Goal: Information Seeking & Learning: Learn about a topic

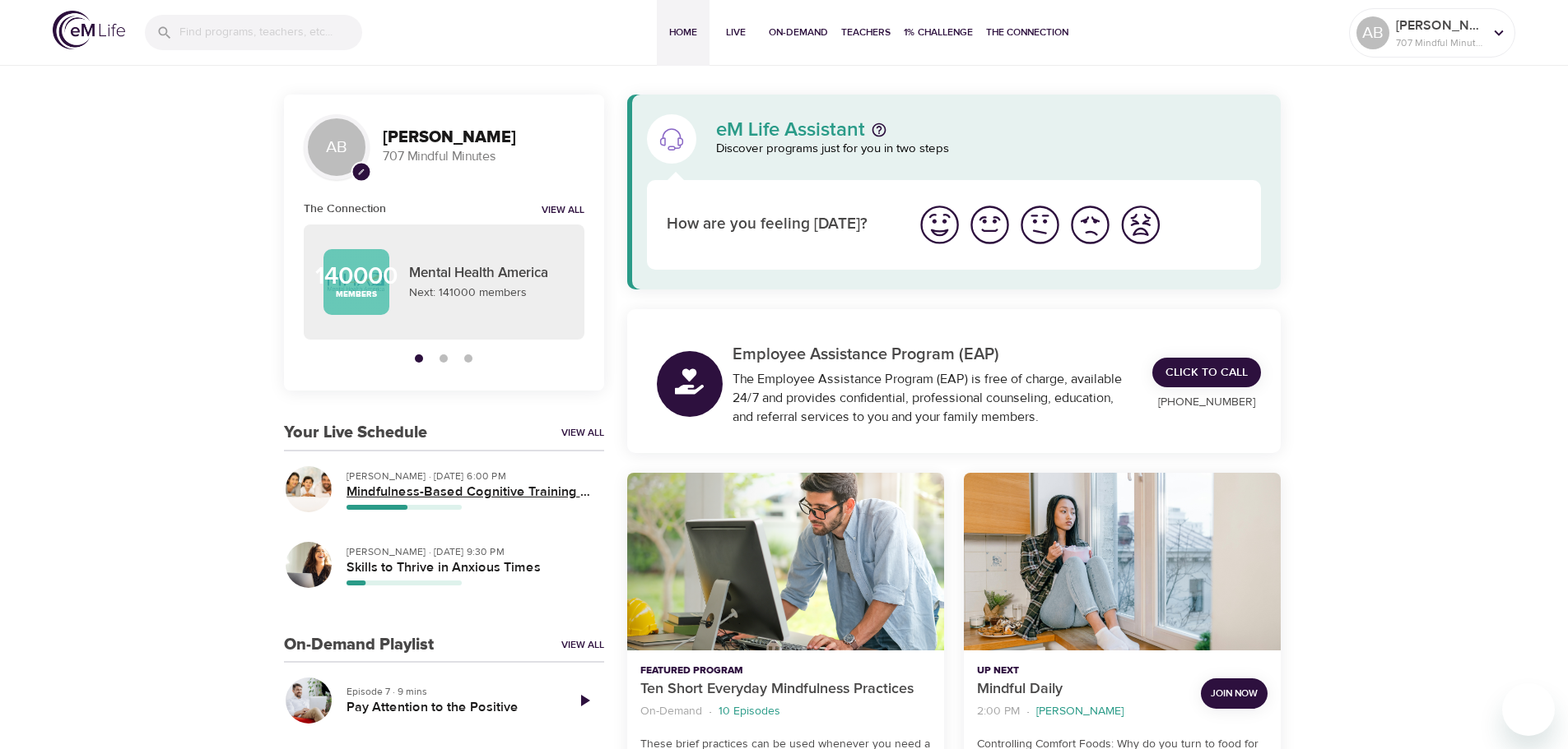
click at [531, 483] on h5 "Mindfulness-Based Cognitive Training (MBCT)" at bounding box center [469, 491] width 245 height 17
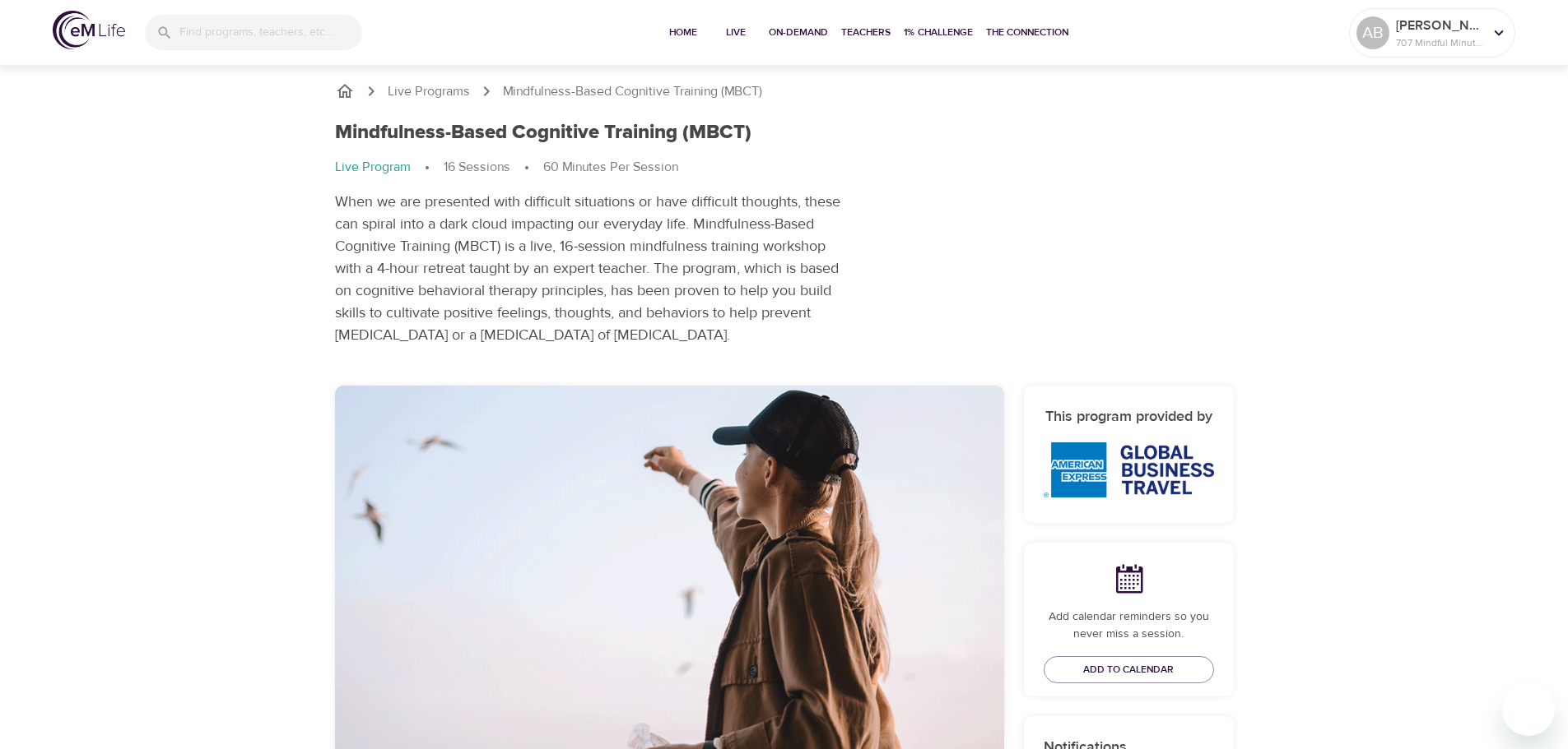
scroll to position [493, 0]
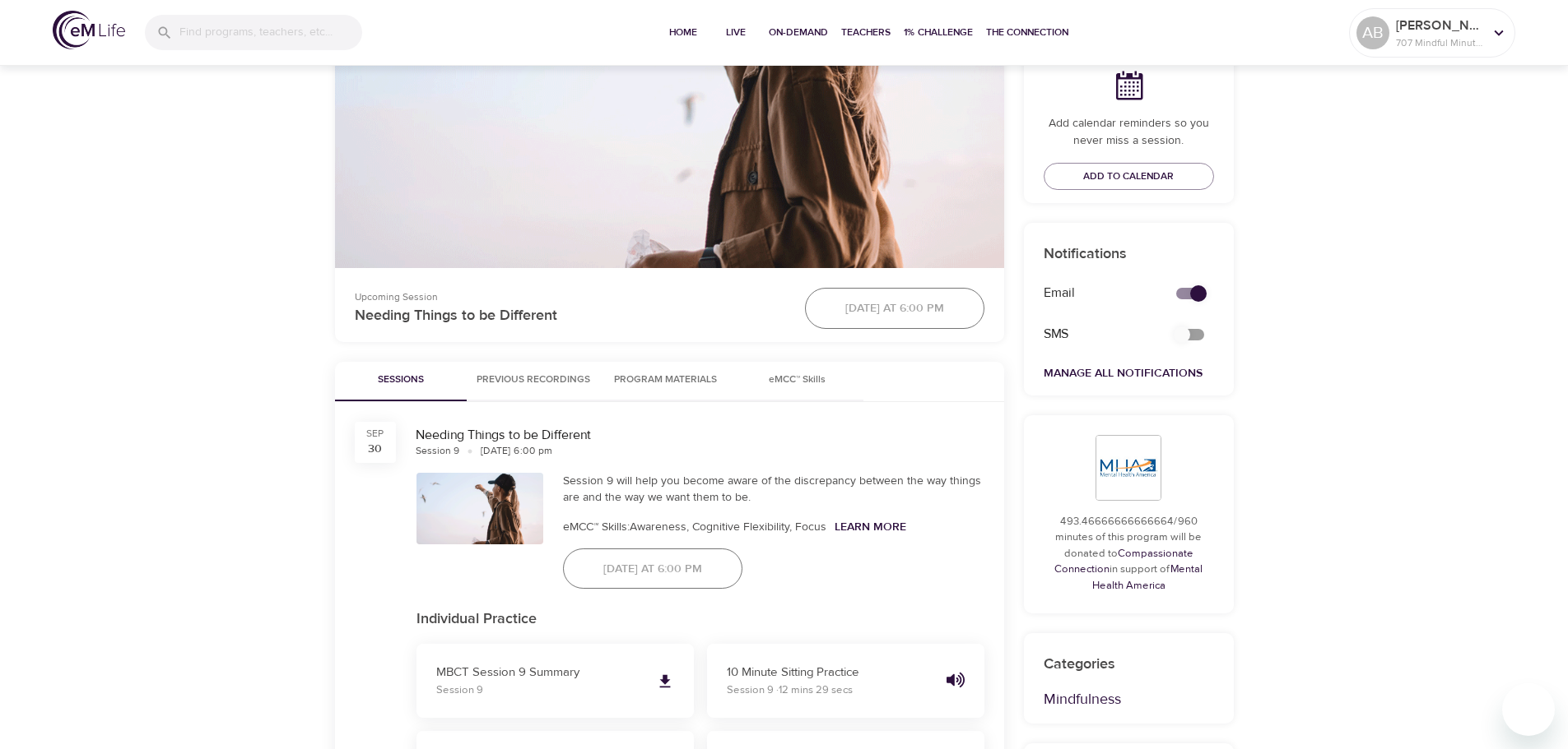
click at [636, 372] on span "Program Materials" at bounding box center [665, 379] width 112 height 17
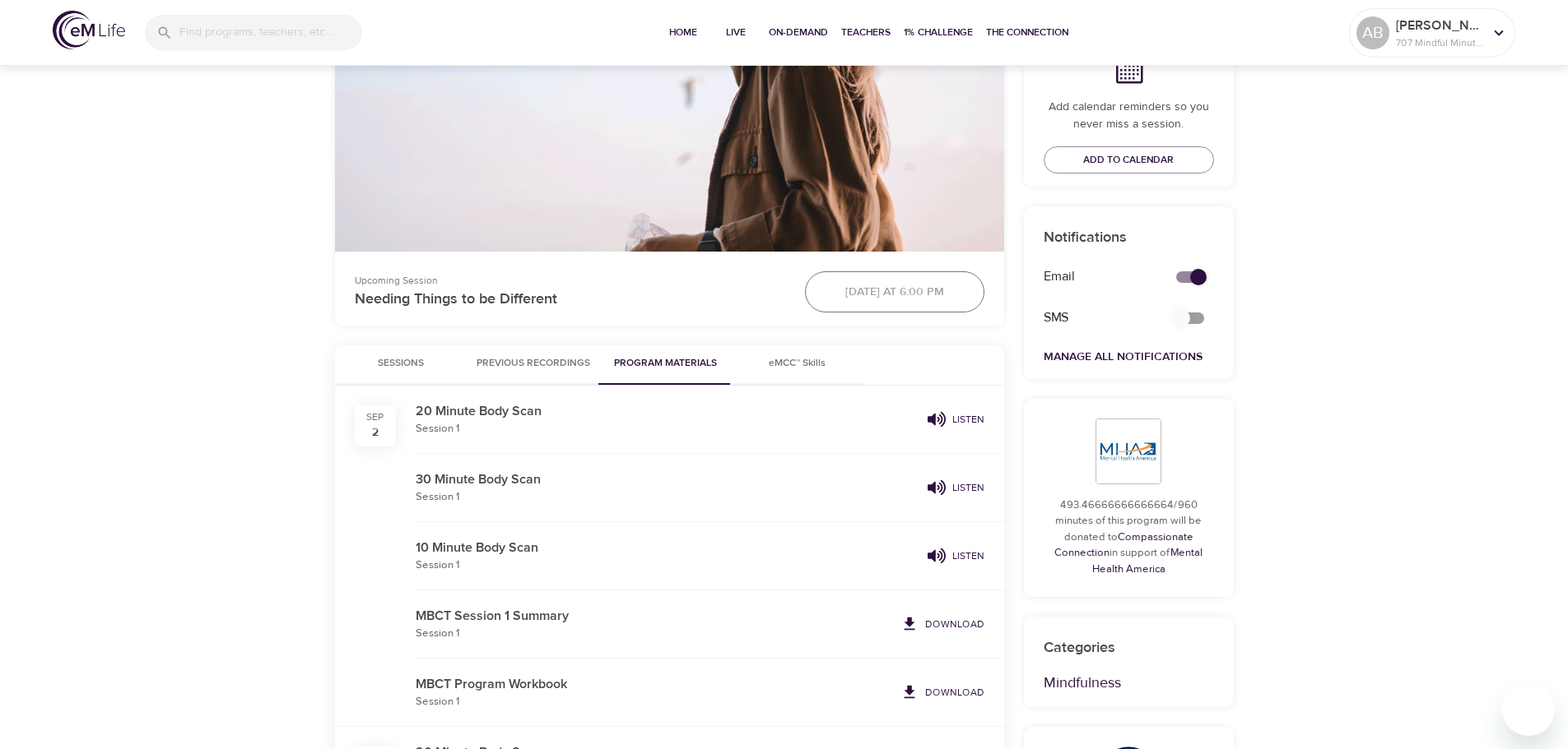
scroll to position [329, 0]
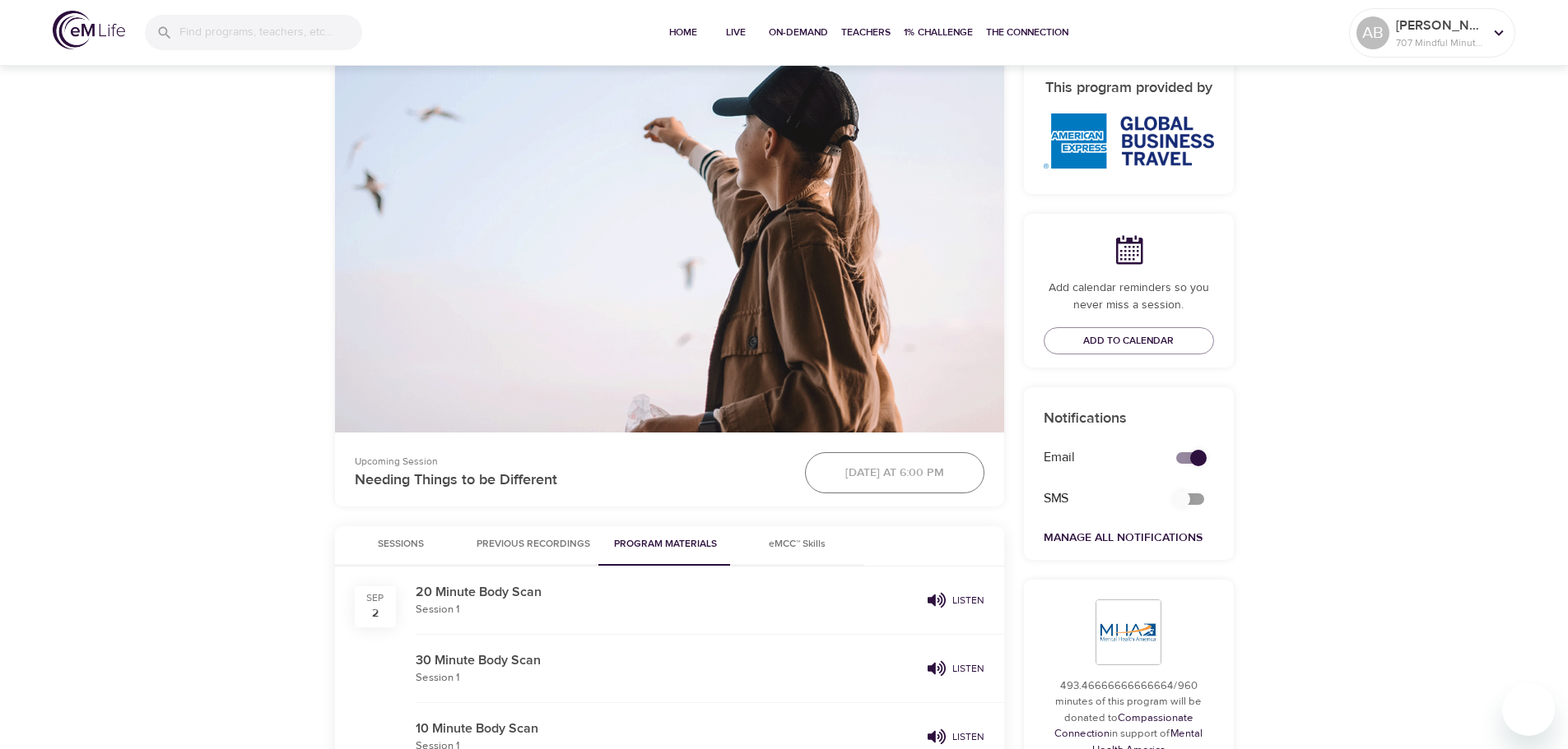
click at [511, 528] on button "Previous Recordings" at bounding box center [533, 546] width 134 height 40
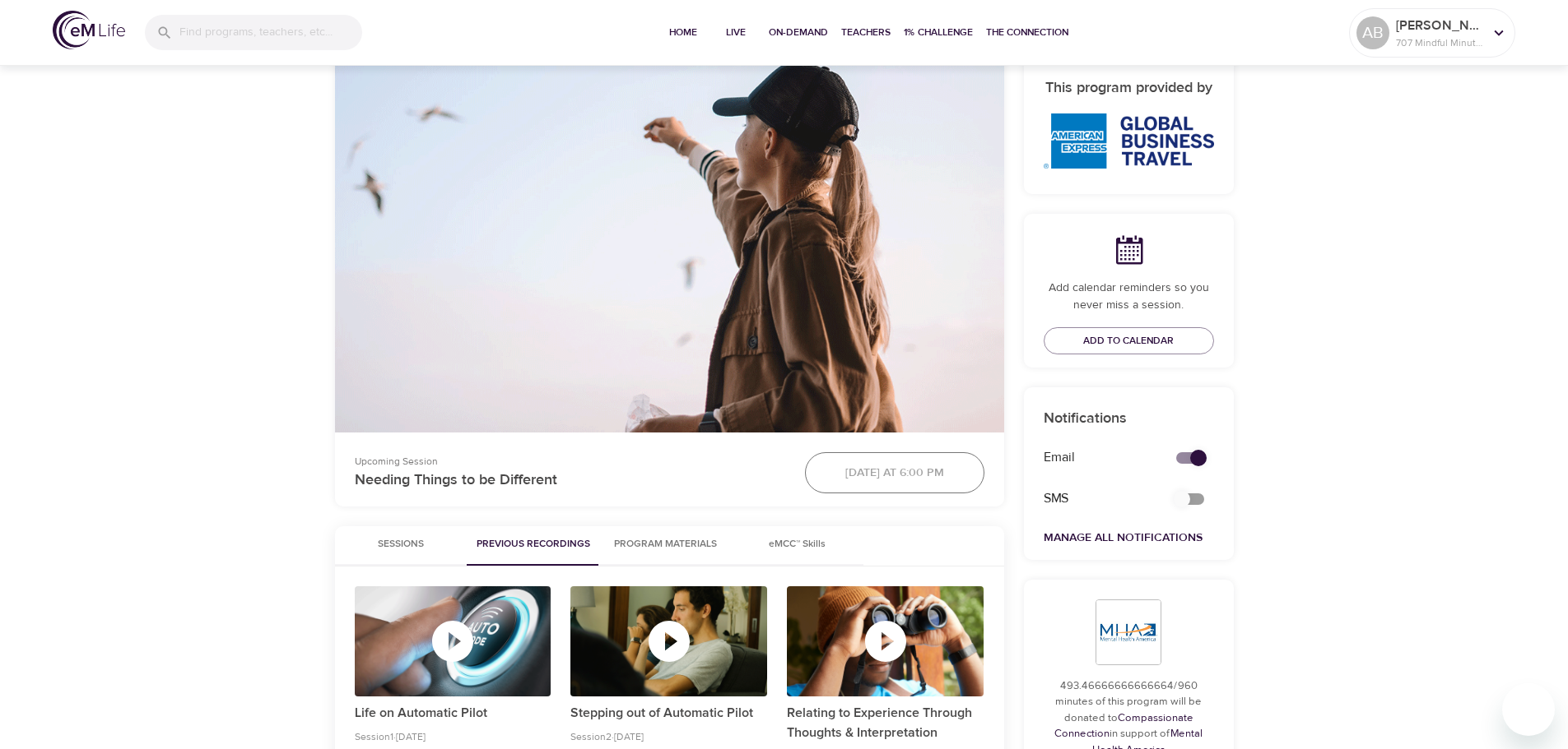
click at [609, 532] on button "Program Materials" at bounding box center [665, 546] width 132 height 40
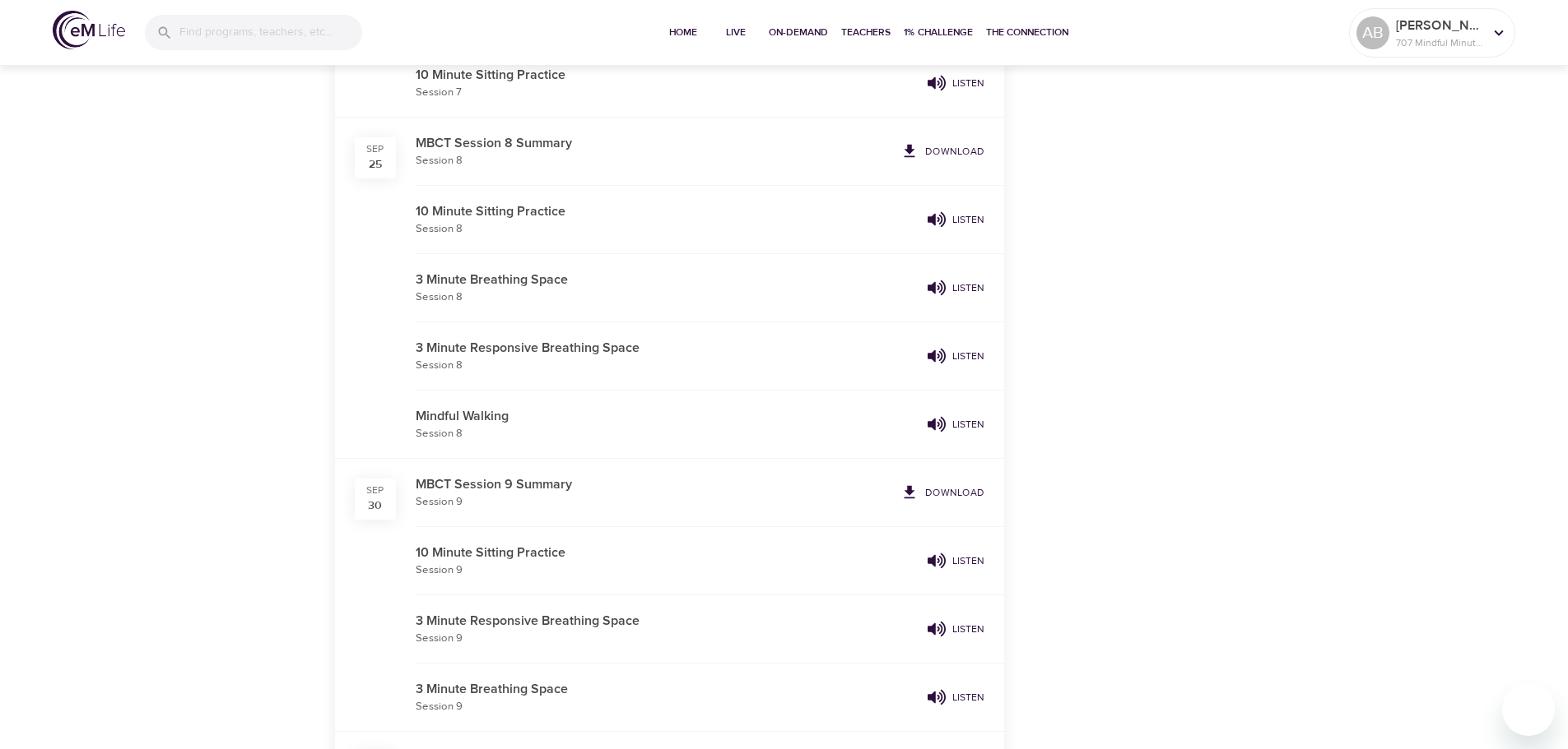
scroll to position [2139, 0]
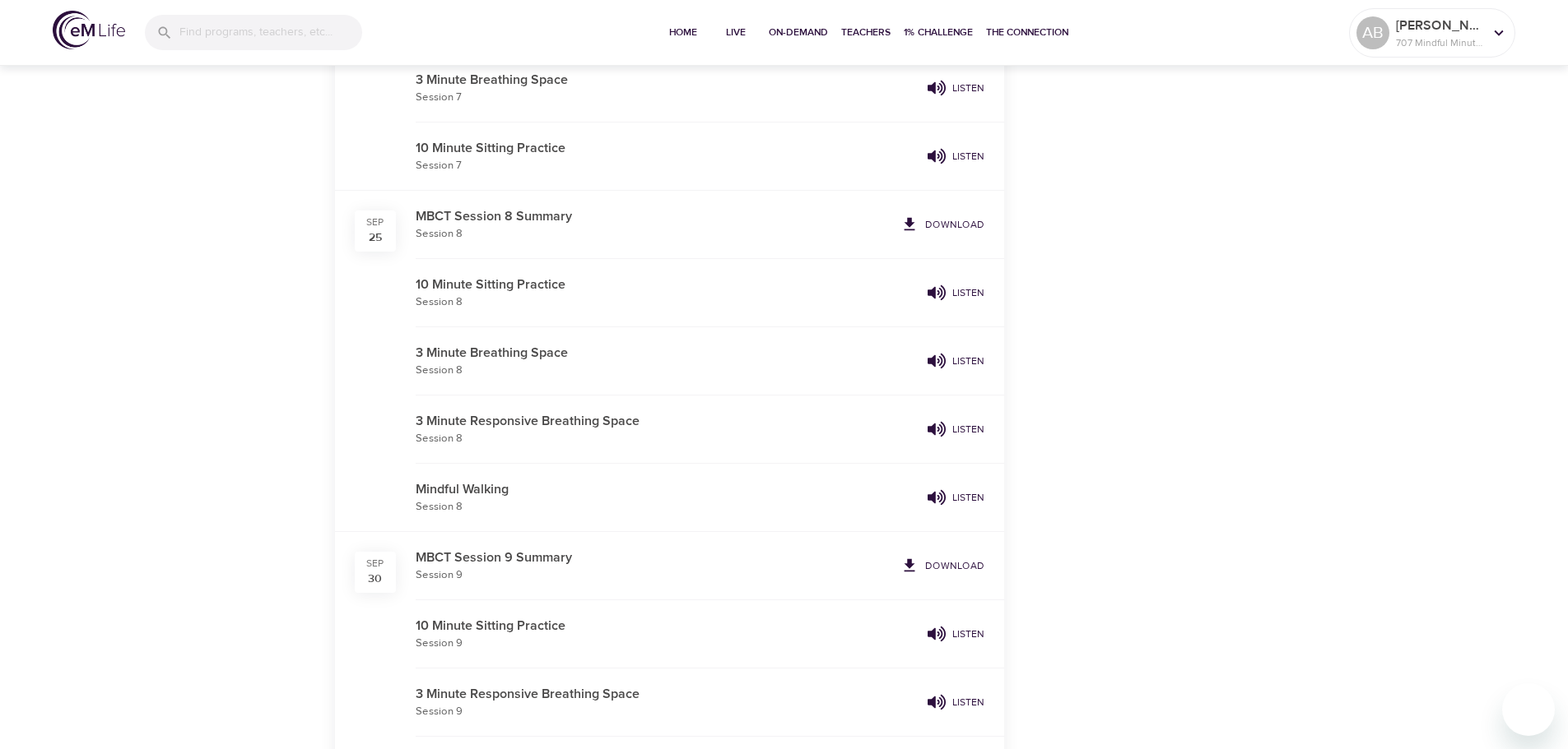
click at [946, 221] on p "Download" at bounding box center [954, 224] width 59 height 15
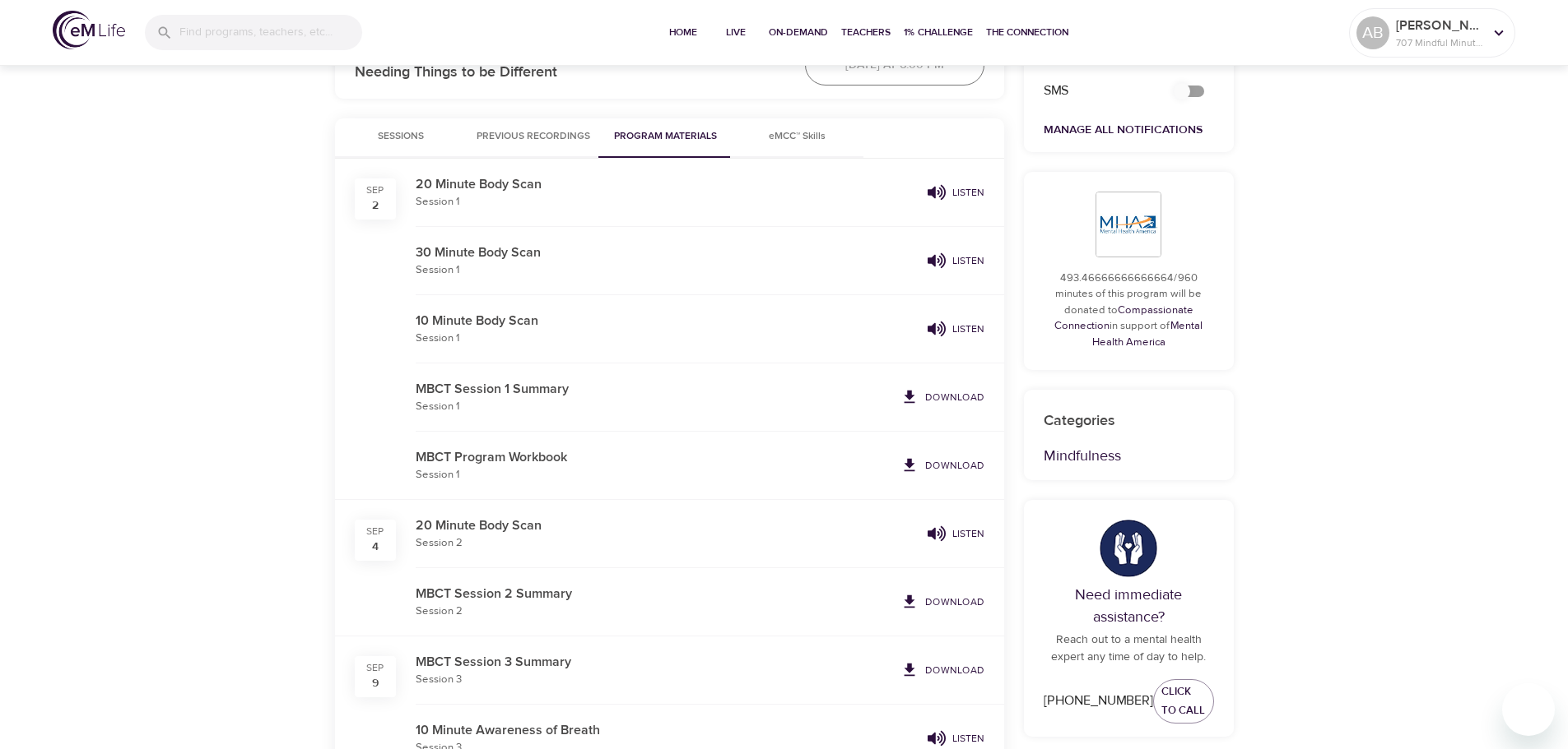
scroll to position [740, 0]
click at [942, 464] on p "Download" at bounding box center [954, 462] width 59 height 15
click at [489, 137] on span "Previous Recordings" at bounding box center [533, 133] width 114 height 17
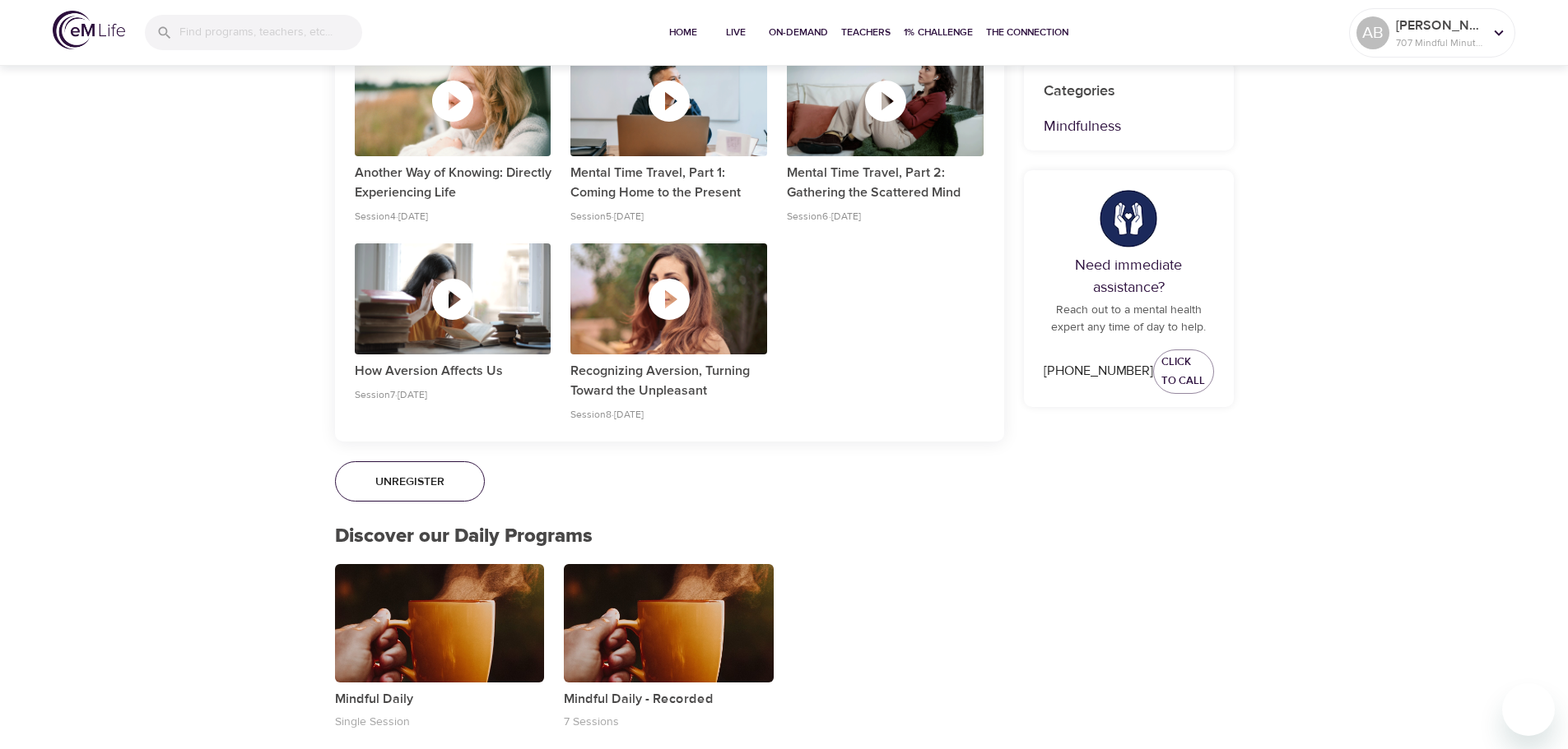
scroll to position [1069, 0]
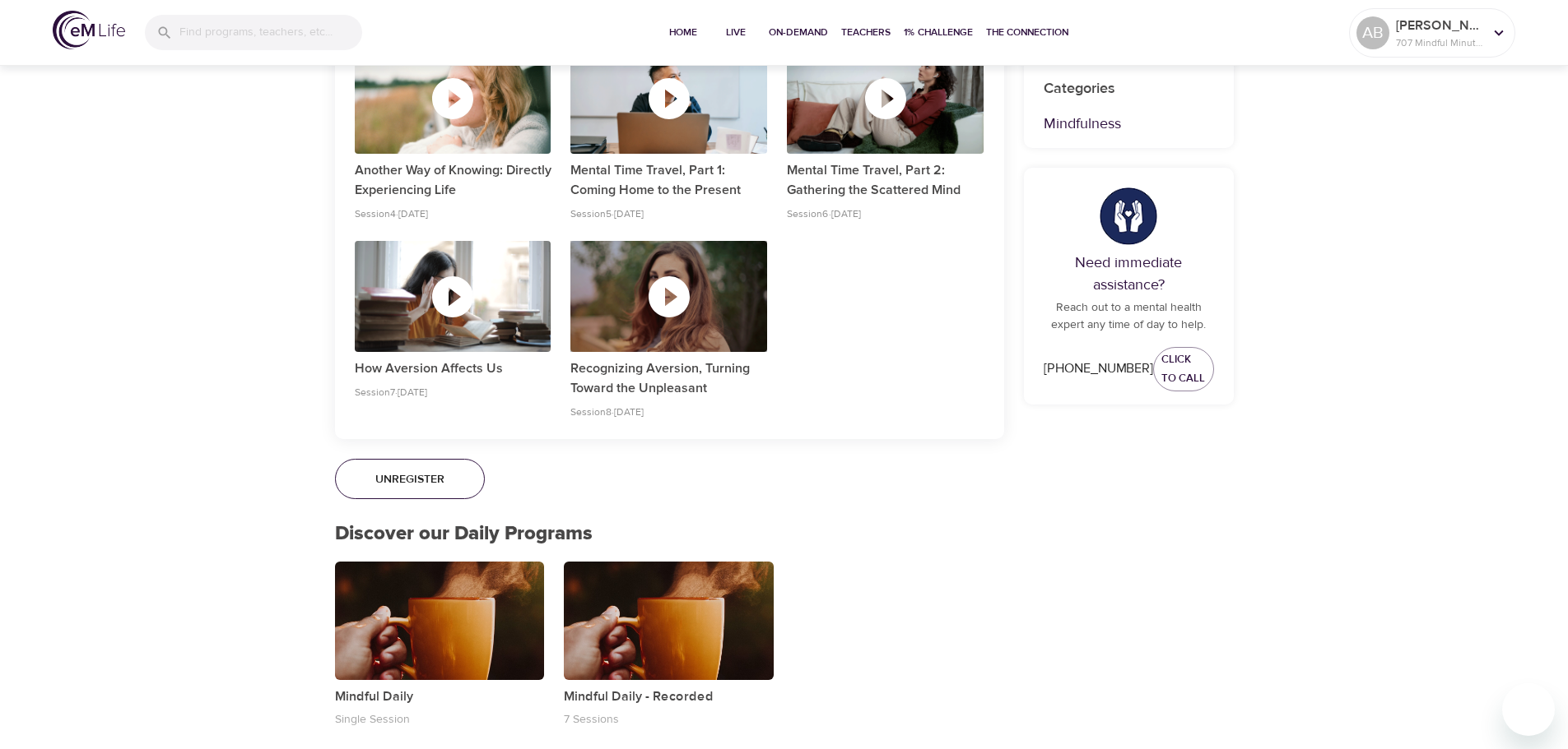
click at [677, 309] on icon "button" at bounding box center [669, 297] width 42 height 42
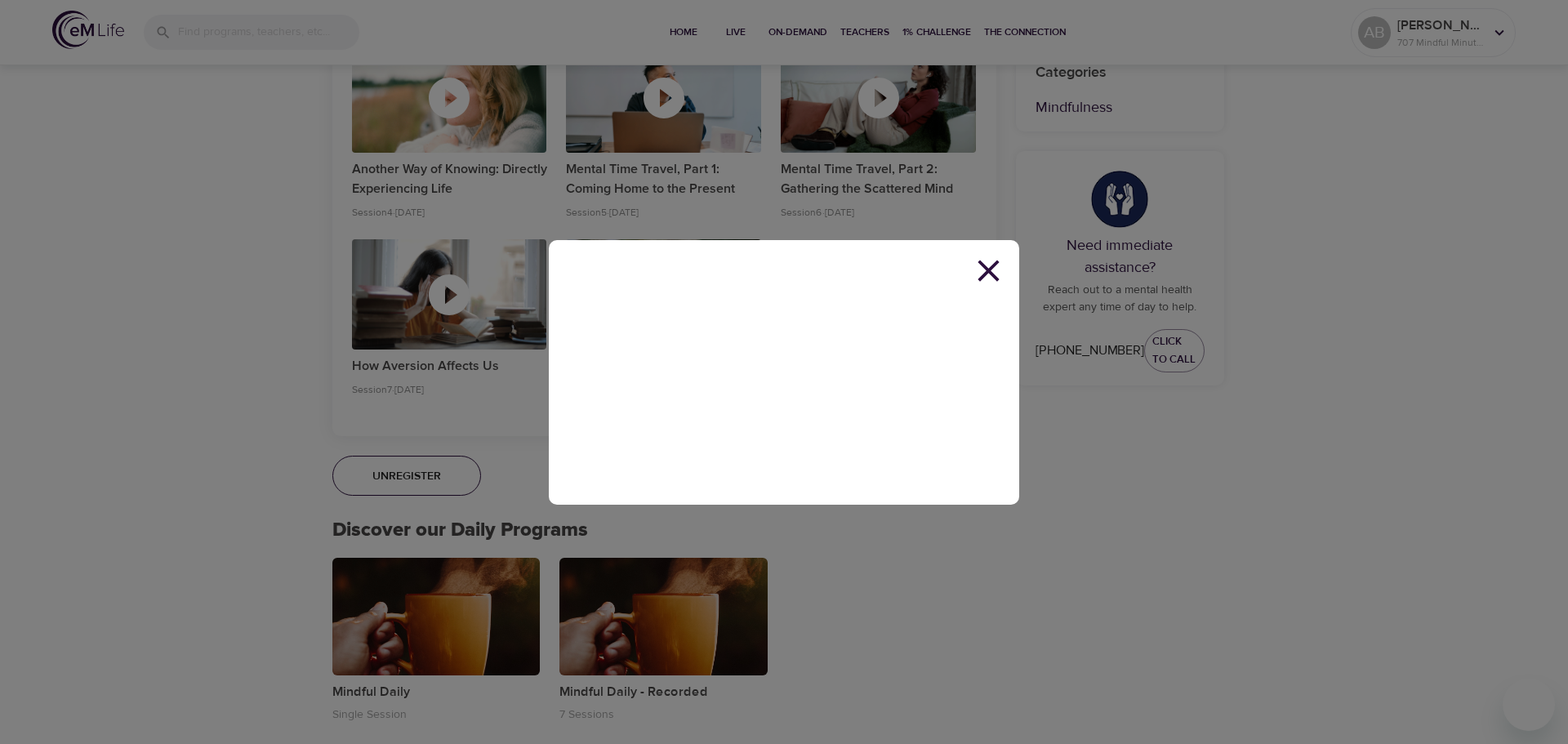
click at [993, 275] on icon at bounding box center [989, 271] width 22 height 22
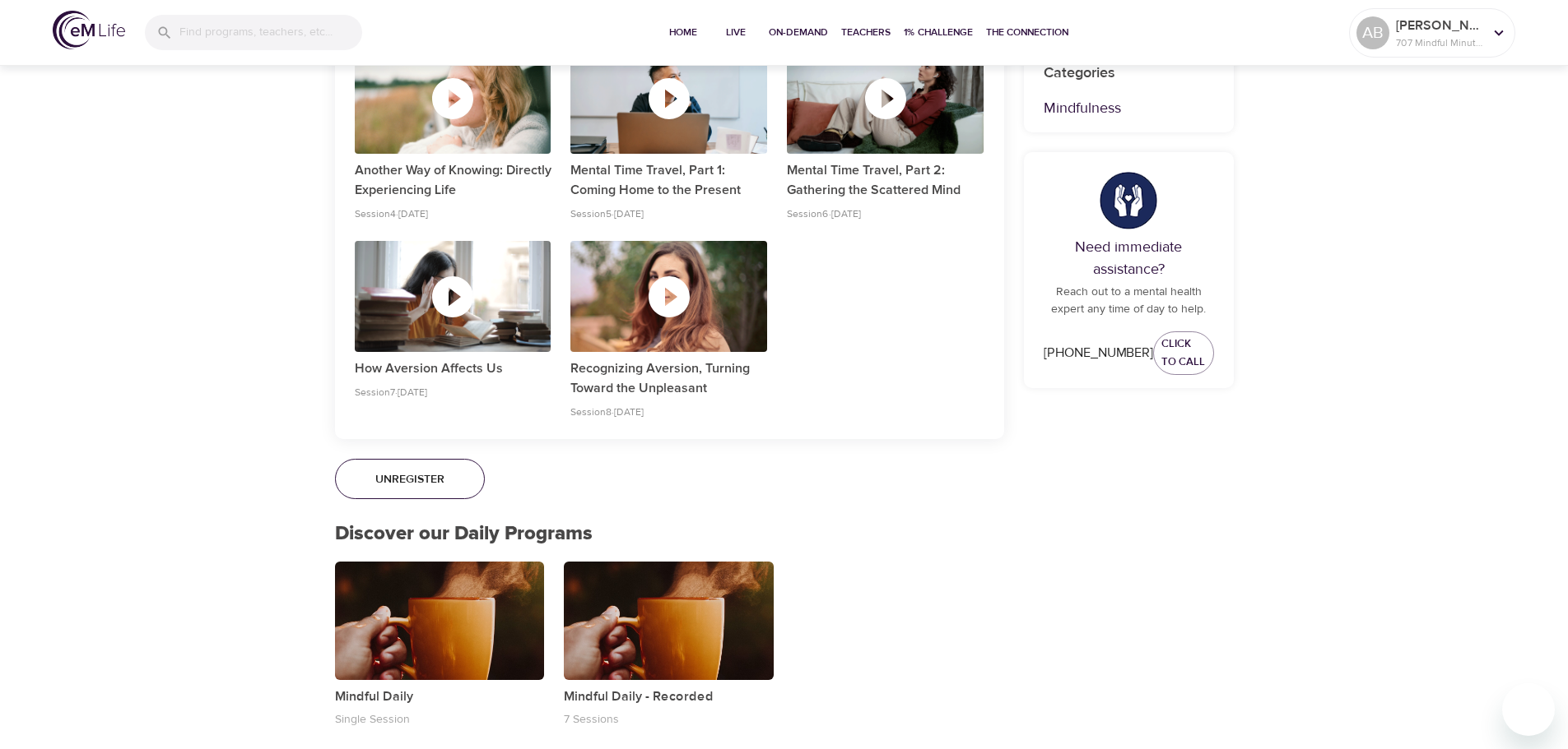
click at [1206, 643] on div "This program provided by Add calendar reminders so you never miss a session. Ad…" at bounding box center [1129, 519] width 230 height 2465
click at [1360, 473] on div "Live Programs Mindfulness-Based Cognitive Training (MBCT) Mindfulness-Based Cog…" at bounding box center [784, 342] width 1568 height 2822
click at [191, 499] on div "Live Programs Mindfulness-Based Cognitive Training (MBCT) Mindfulness-Based Cog…" at bounding box center [784, 342] width 1568 height 2822
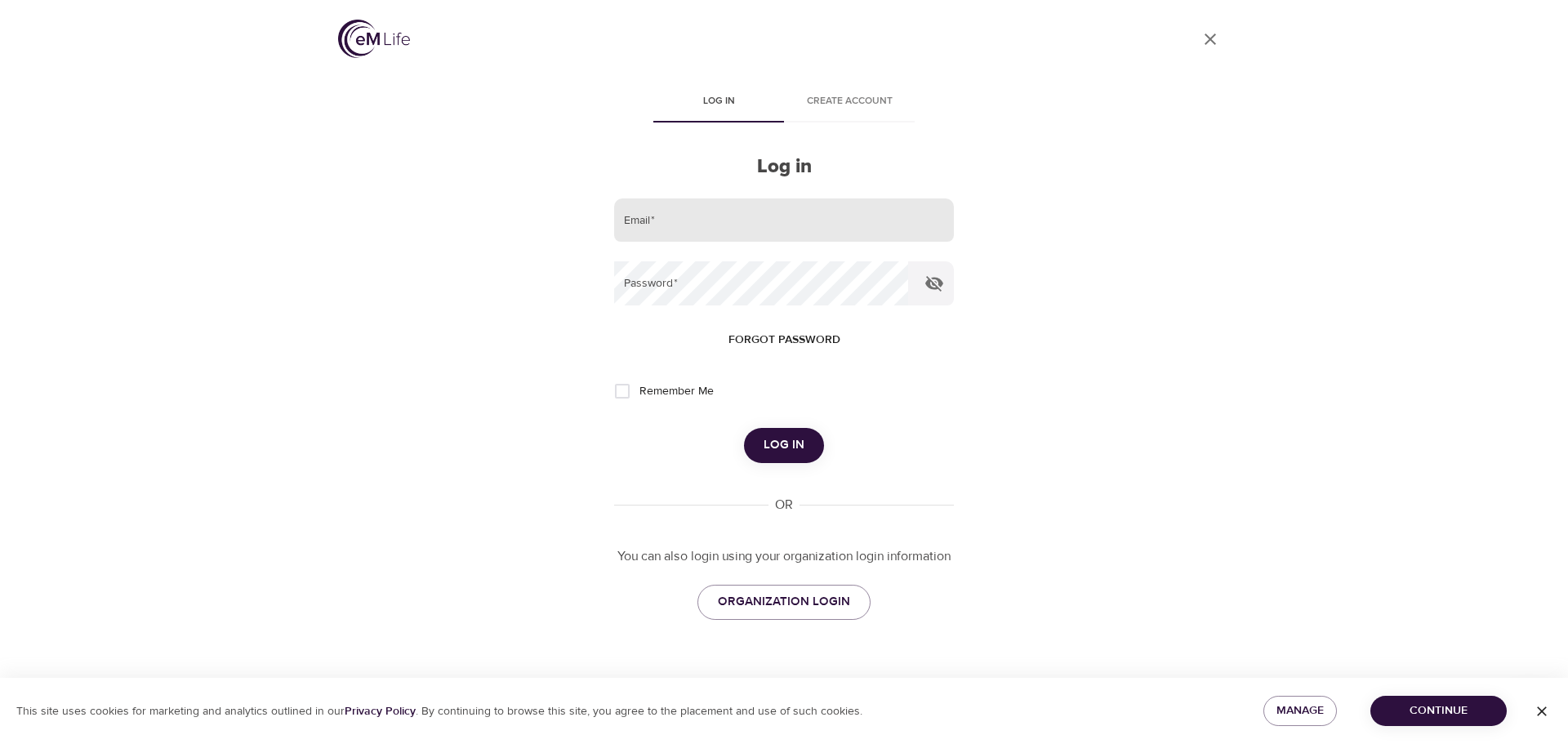
click at [627, 231] on input "email" at bounding box center [783, 220] width 339 height 44
type input "[EMAIL_ADDRESS][DOMAIN_NAME]"
click at [744, 428] on button "Log in" at bounding box center [783, 445] width 80 height 34
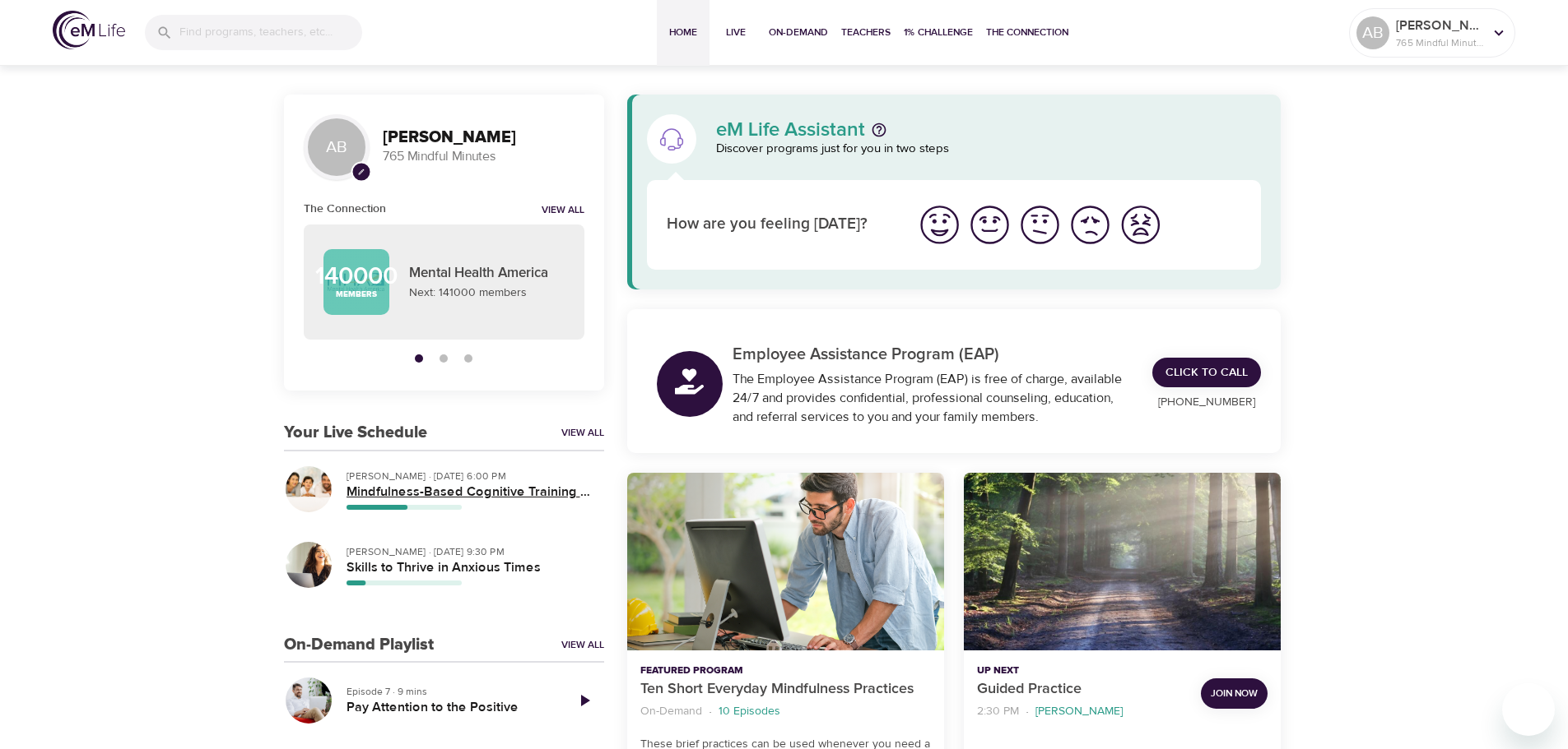
click at [463, 495] on h5 "Mindfulness-Based Cognitive Training (MBCT)" at bounding box center [469, 491] width 245 height 17
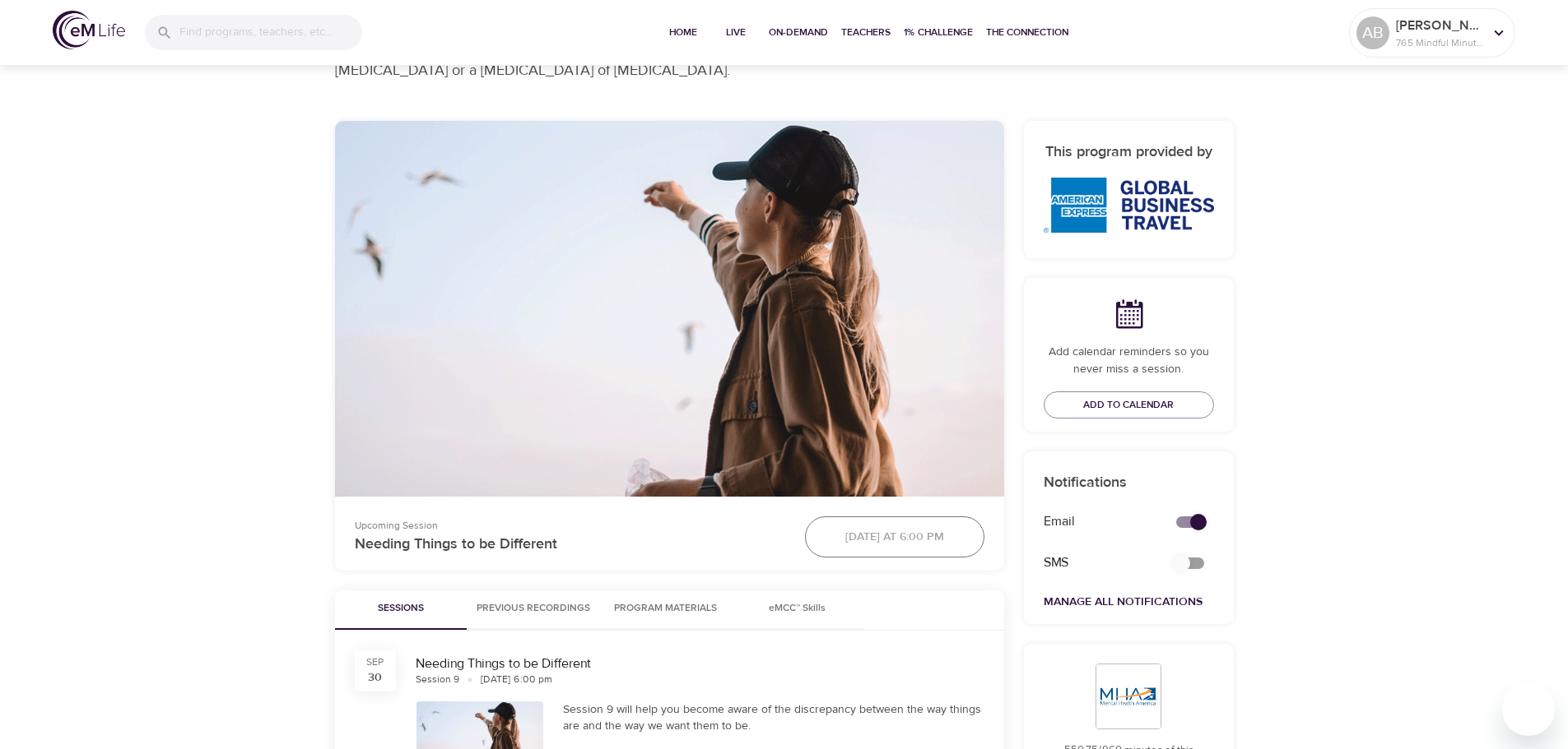
scroll to position [329, 0]
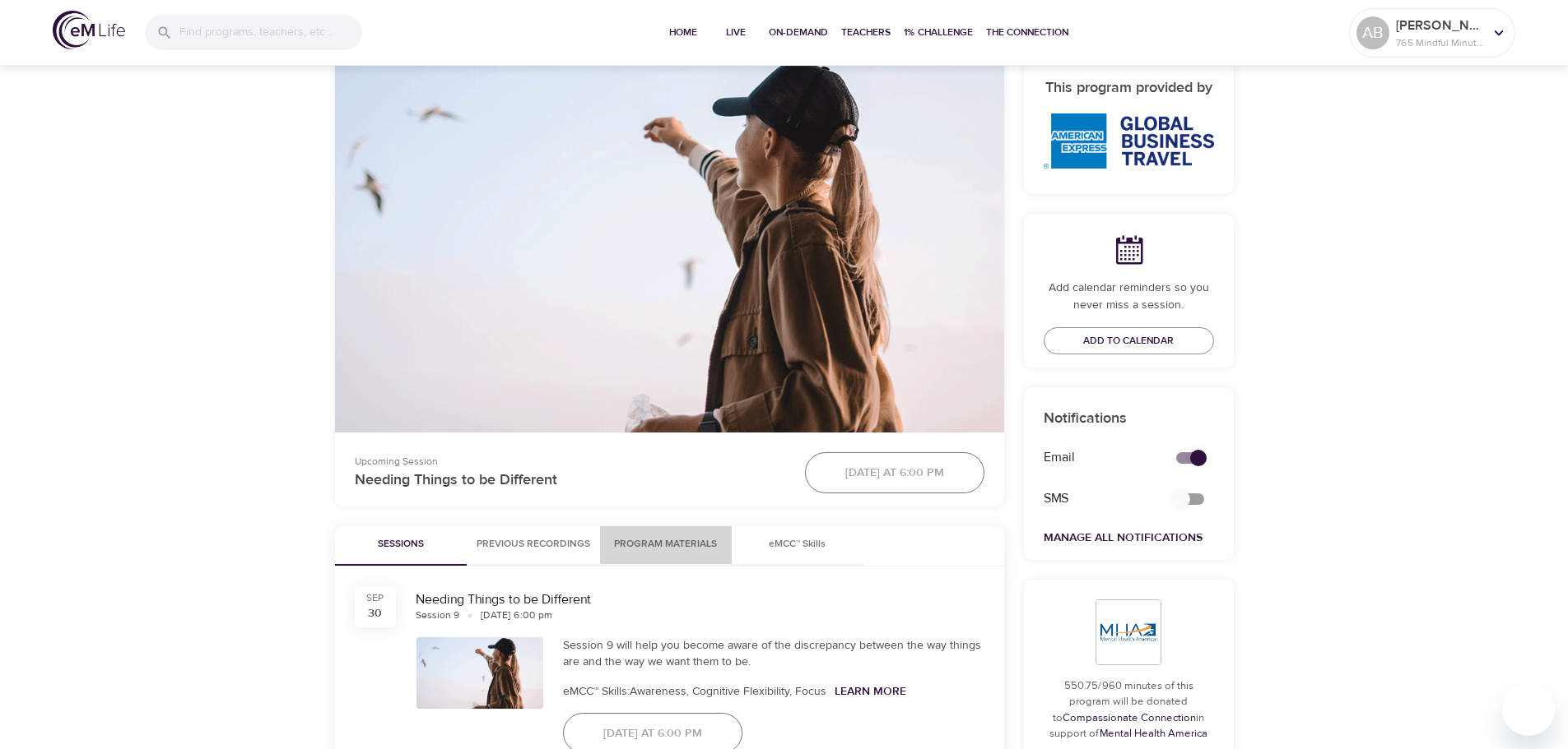
click at [675, 531] on button "Program Materials" at bounding box center [665, 546] width 132 height 40
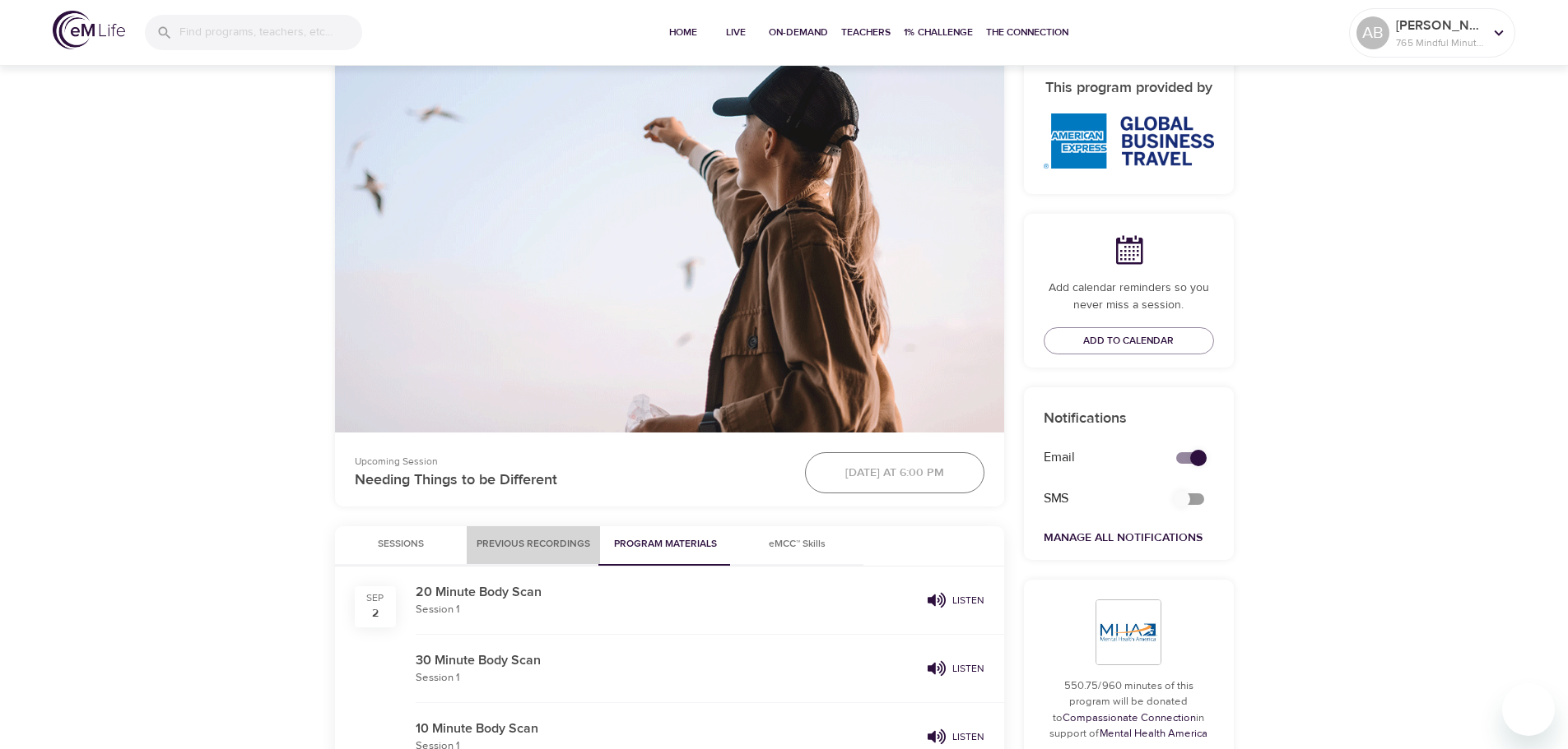
click at [555, 526] on button "Previous Recordings" at bounding box center [533, 546] width 134 height 40
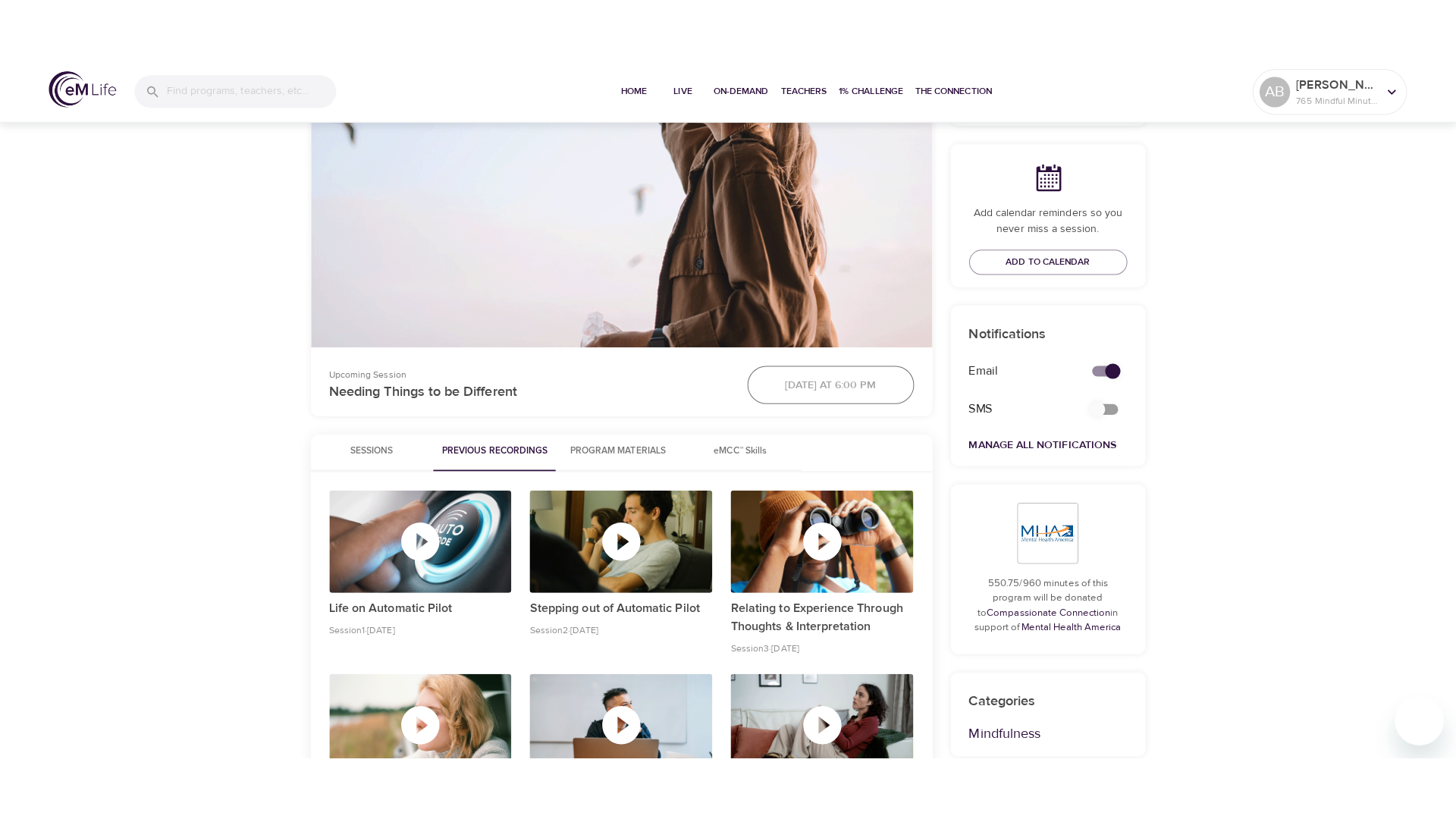
scroll to position [606, 0]
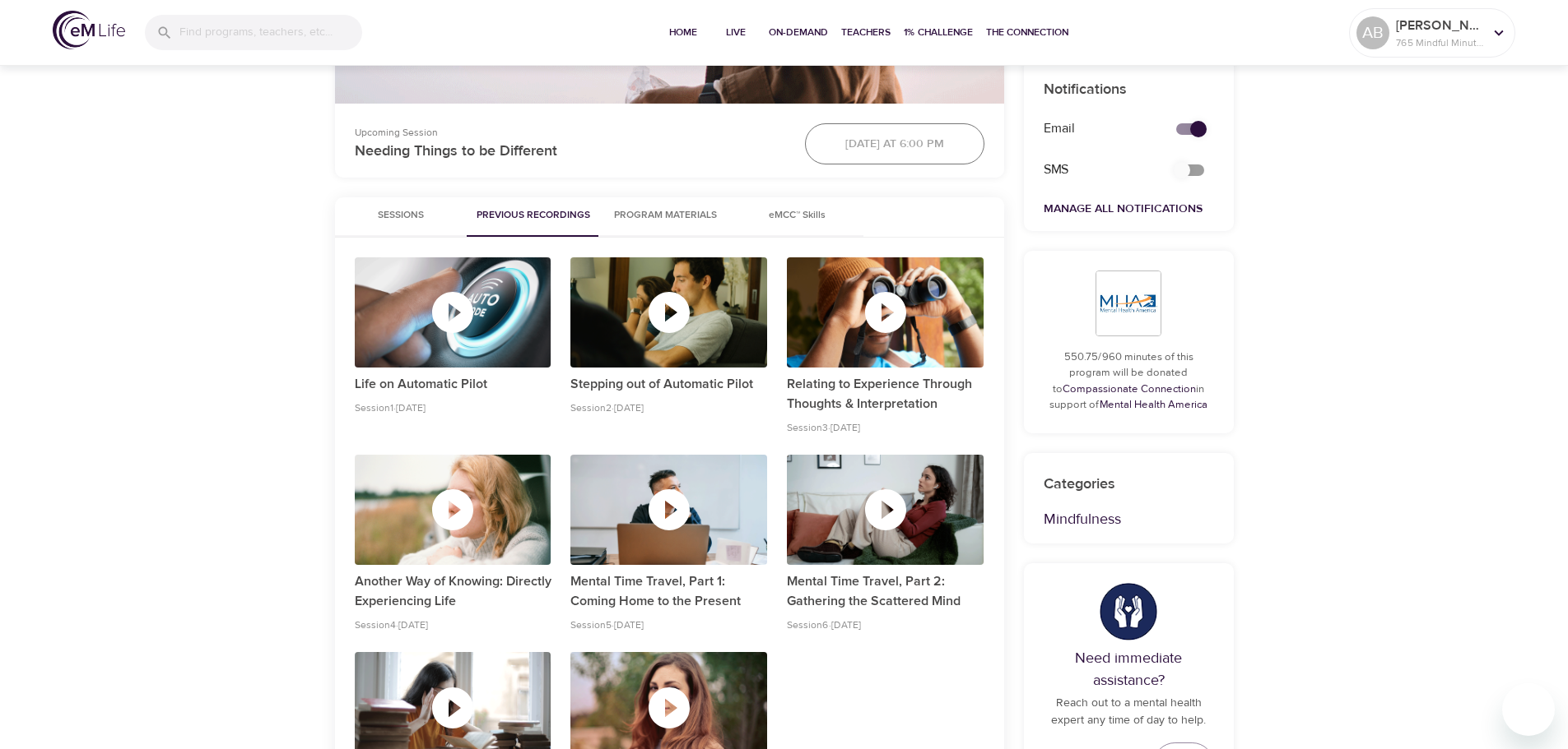
click at [652, 692] on icon "button" at bounding box center [669, 708] width 50 height 50
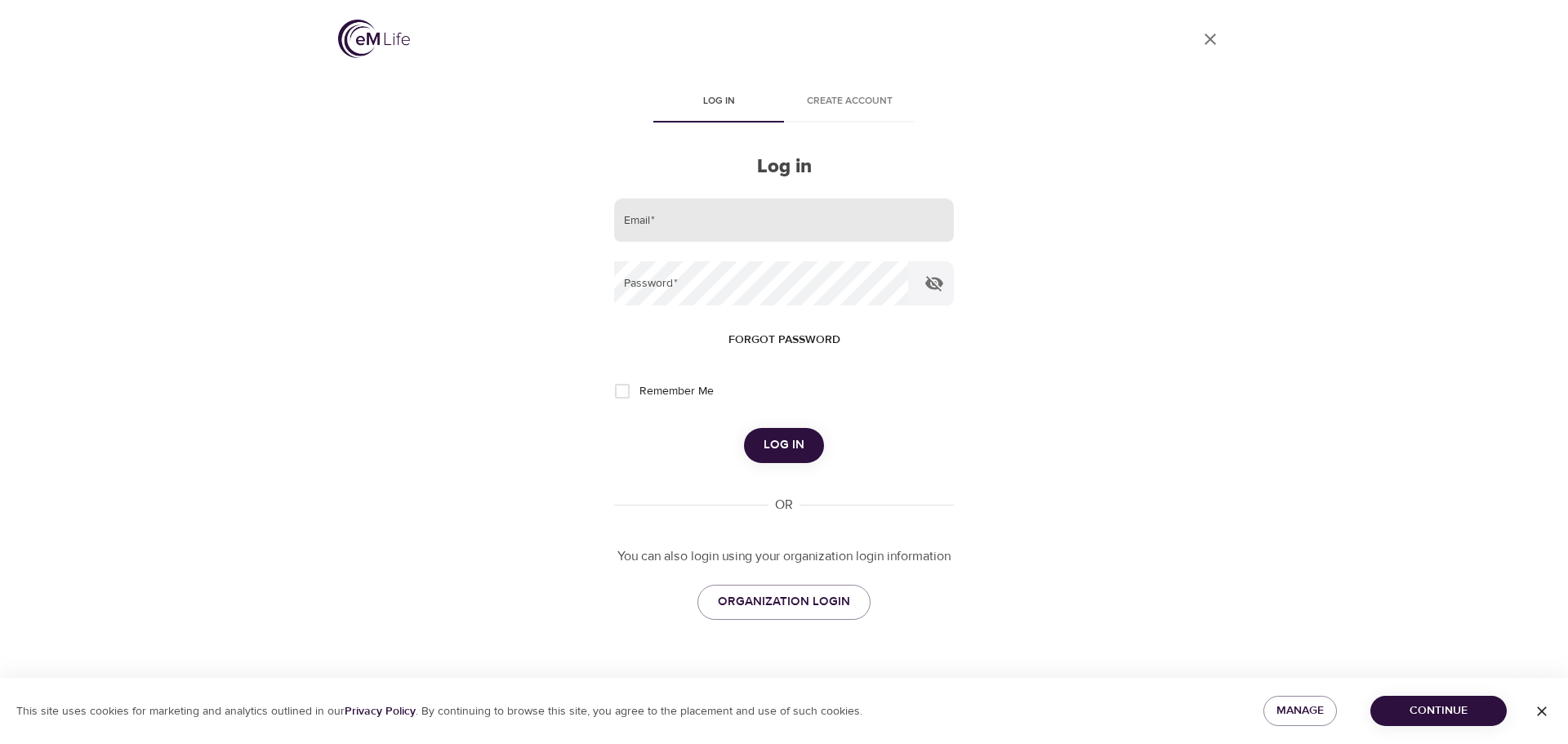
drag, startPoint x: 844, startPoint y: 218, endPoint x: 844, endPoint y: 227, distance: 9.0
click at [844, 219] on input "email" at bounding box center [783, 220] width 339 height 44
type input "[EMAIL_ADDRESS][DOMAIN_NAME]"
click at [657, 392] on span "Remember Me" at bounding box center [677, 391] width 75 height 17
click at [639, 392] on input "Remember Me" at bounding box center [622, 391] width 34 height 34
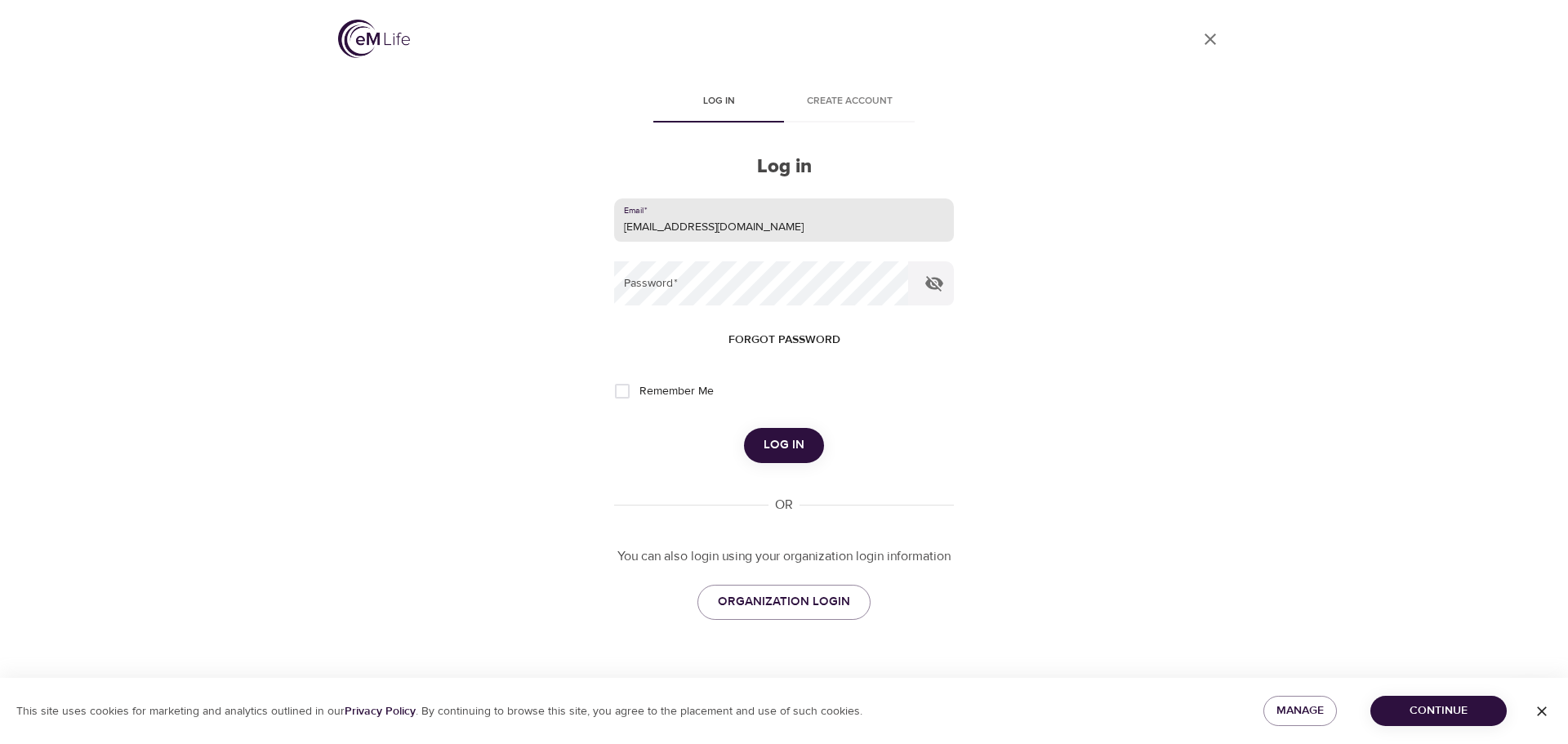
checkbox input "true"
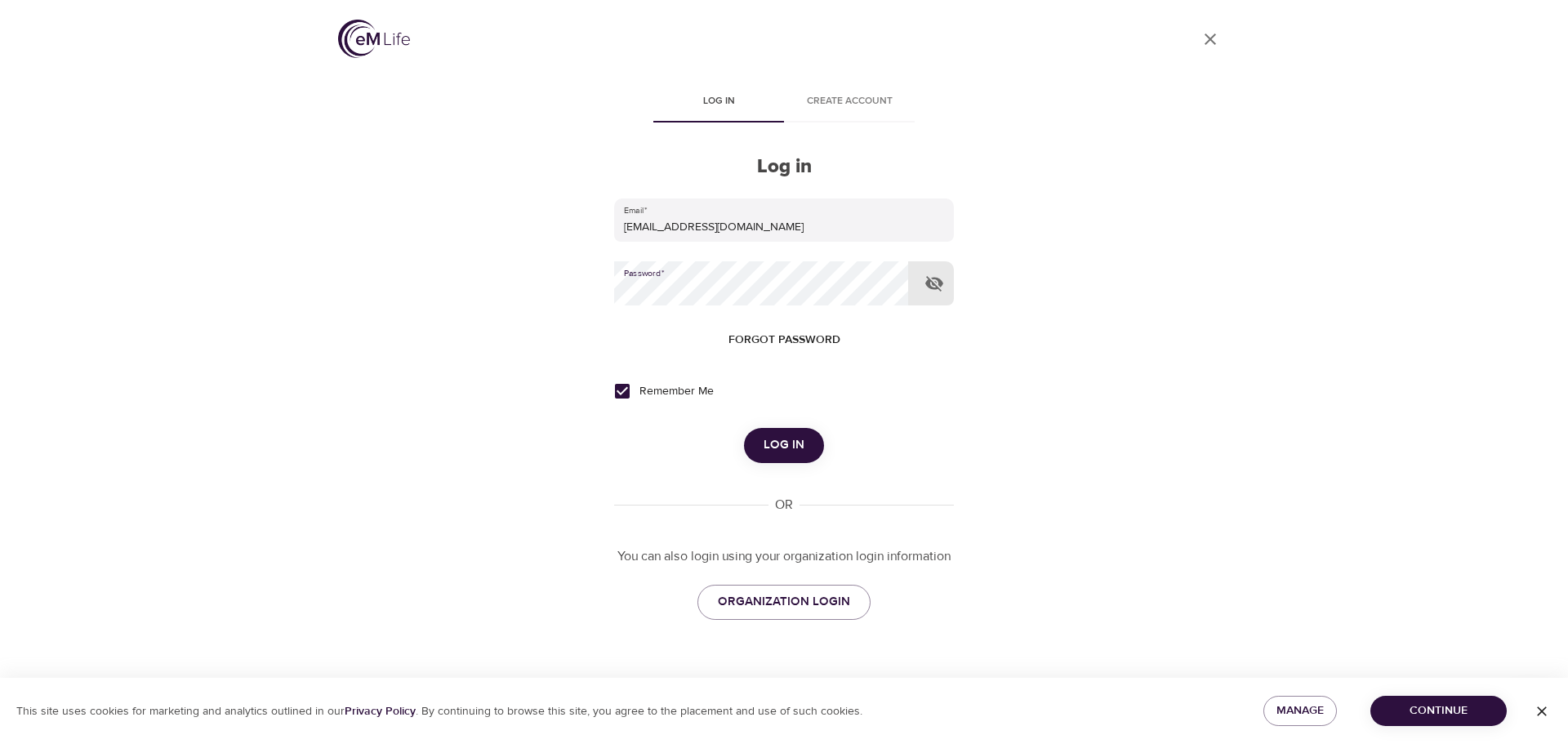
click at [744, 428] on button "Log in" at bounding box center [783, 445] width 80 height 34
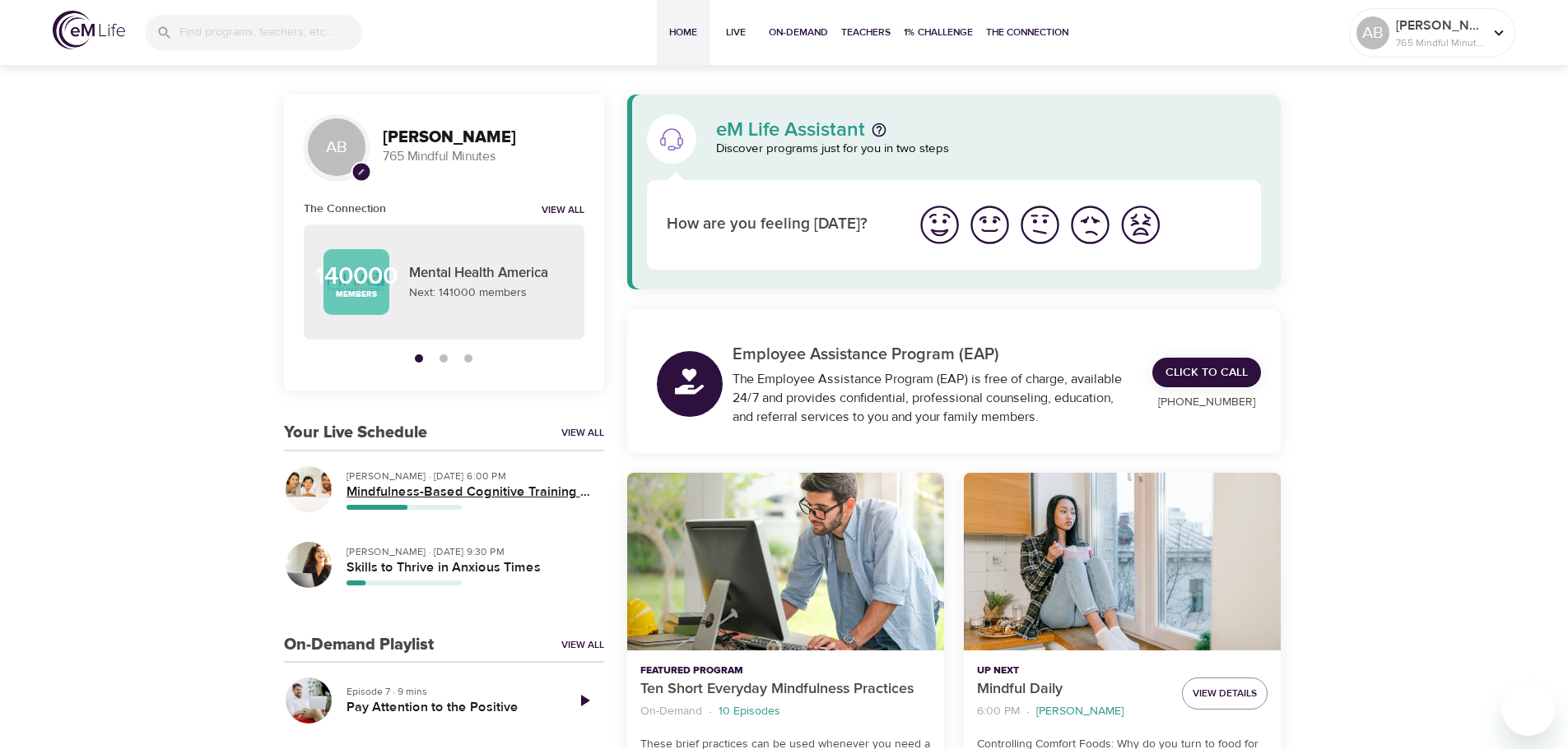
click at [435, 497] on h5 "Mindfulness-Based Cognitive Training (MBCT)" at bounding box center [469, 491] width 245 height 17
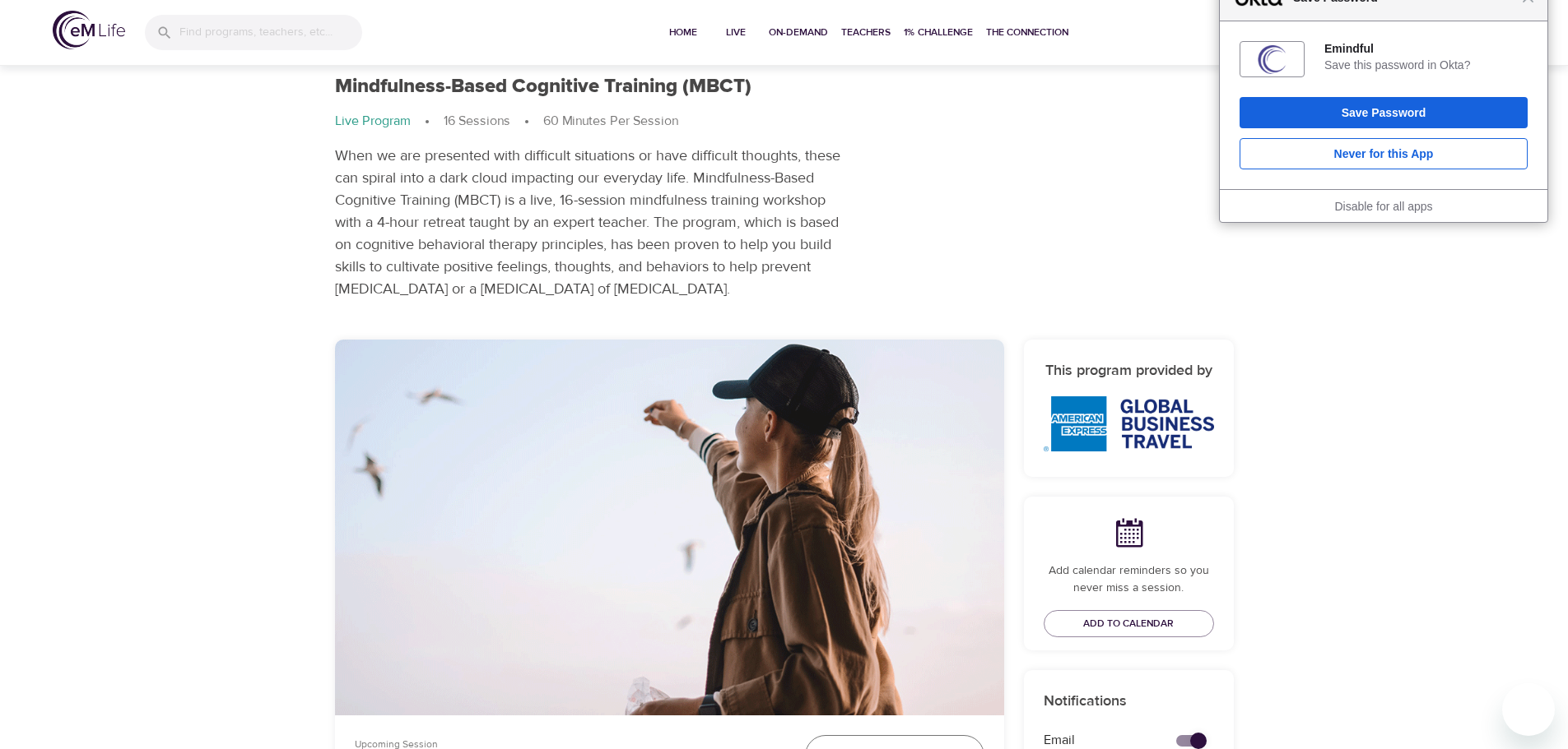
click at [640, 459] on div at bounding box center [669, 527] width 669 height 375
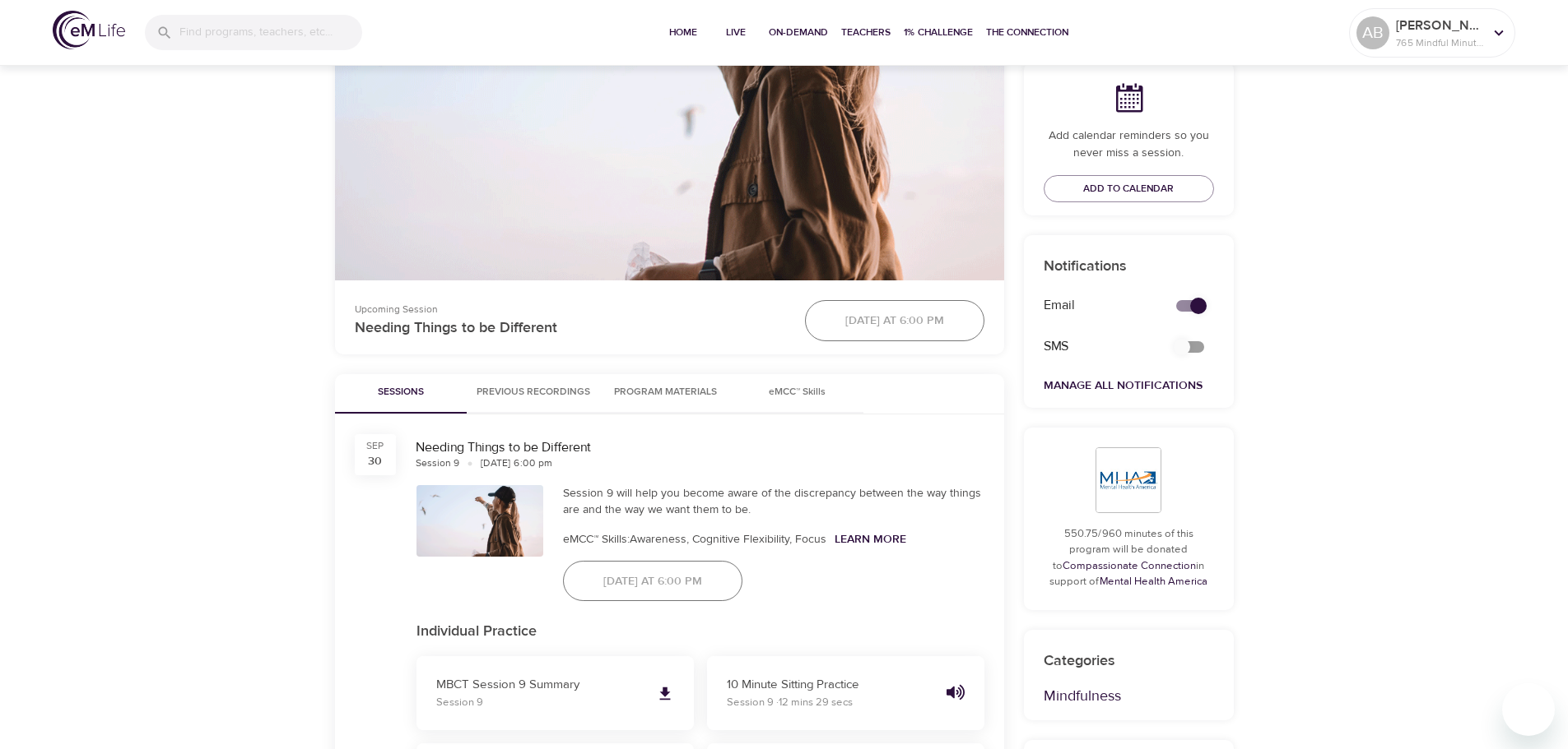
scroll to position [493, 0]
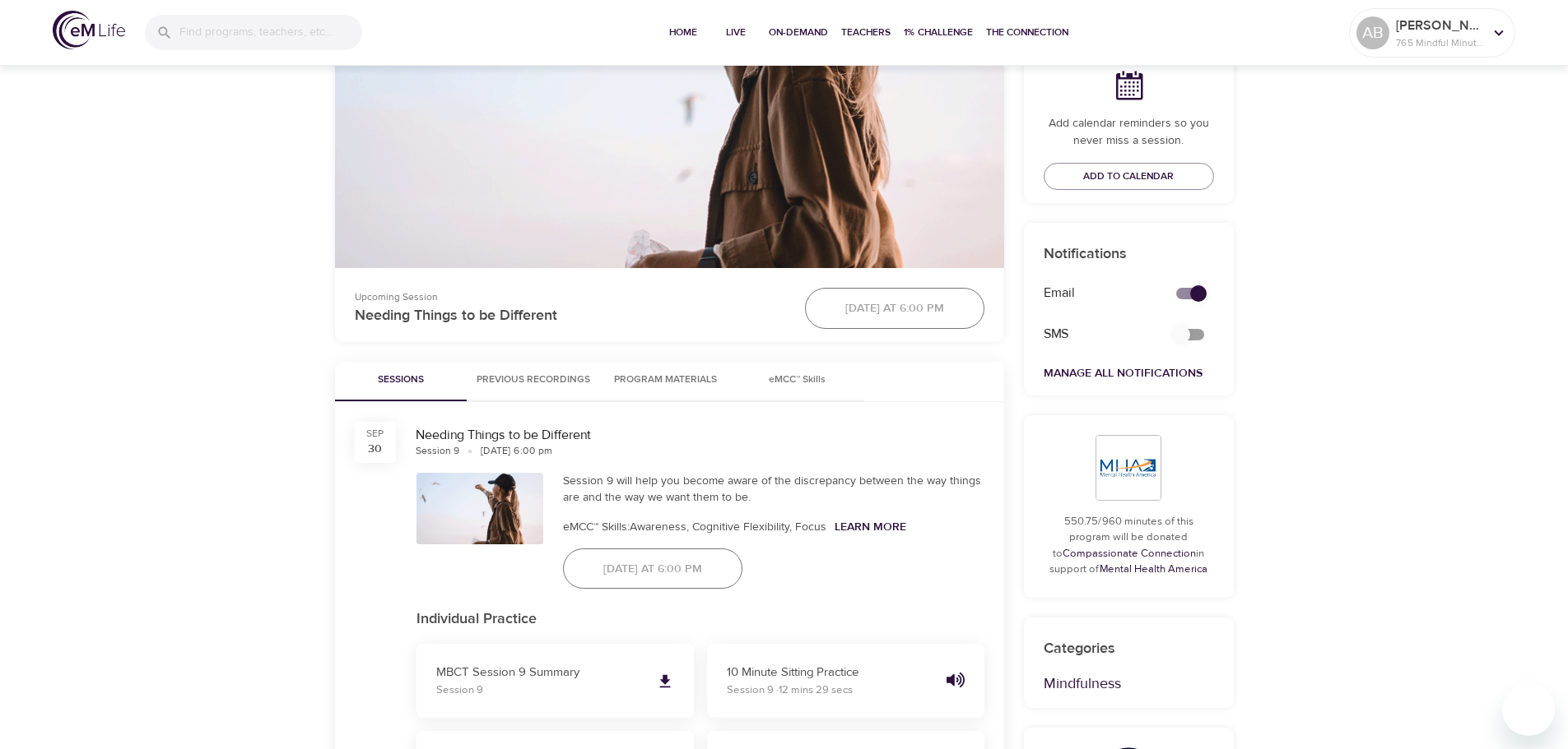
click at [656, 387] on span "Program Materials" at bounding box center [665, 379] width 112 height 17
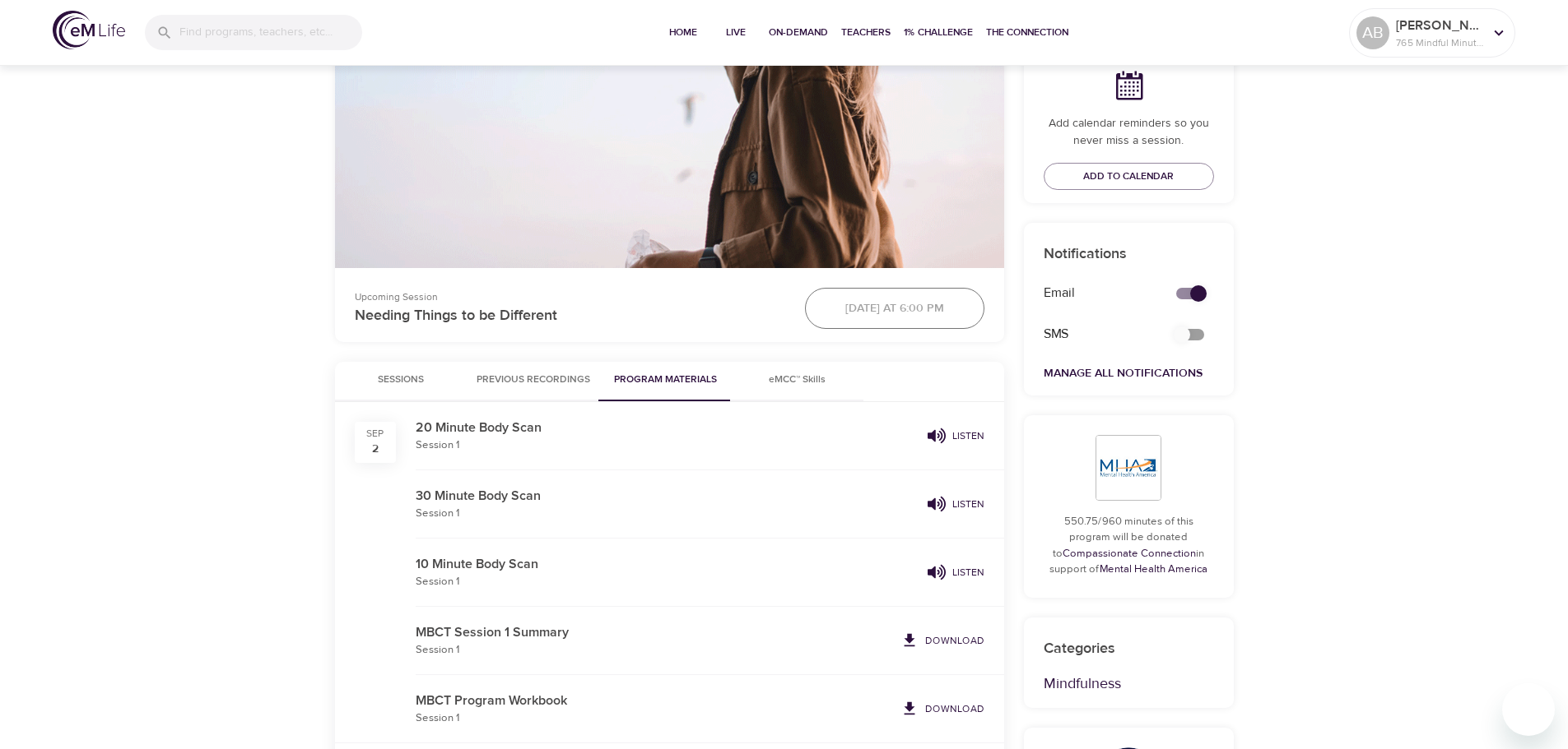
click at [544, 367] on button "Previous Recordings" at bounding box center [533, 381] width 134 height 40
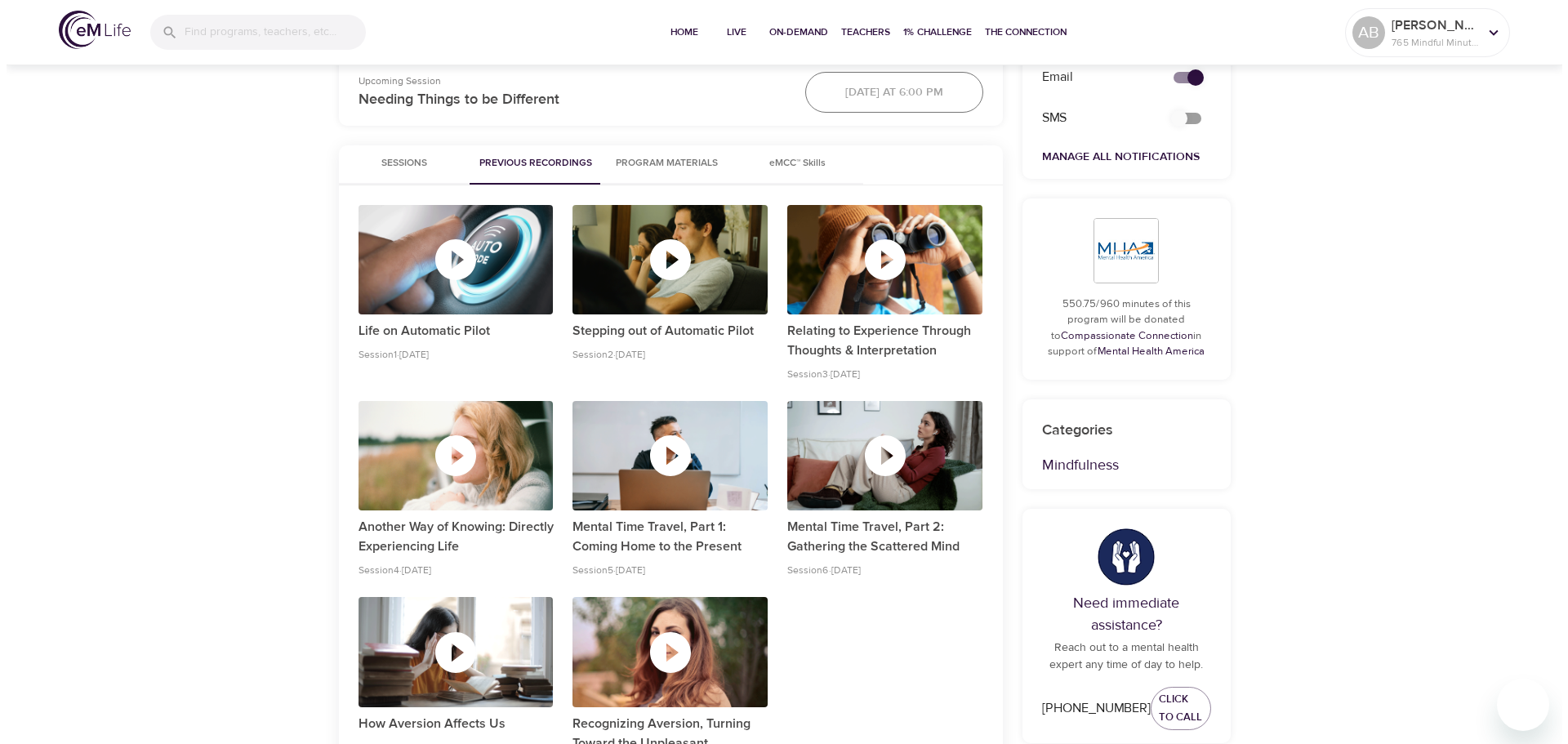
scroll to position [899, 0]
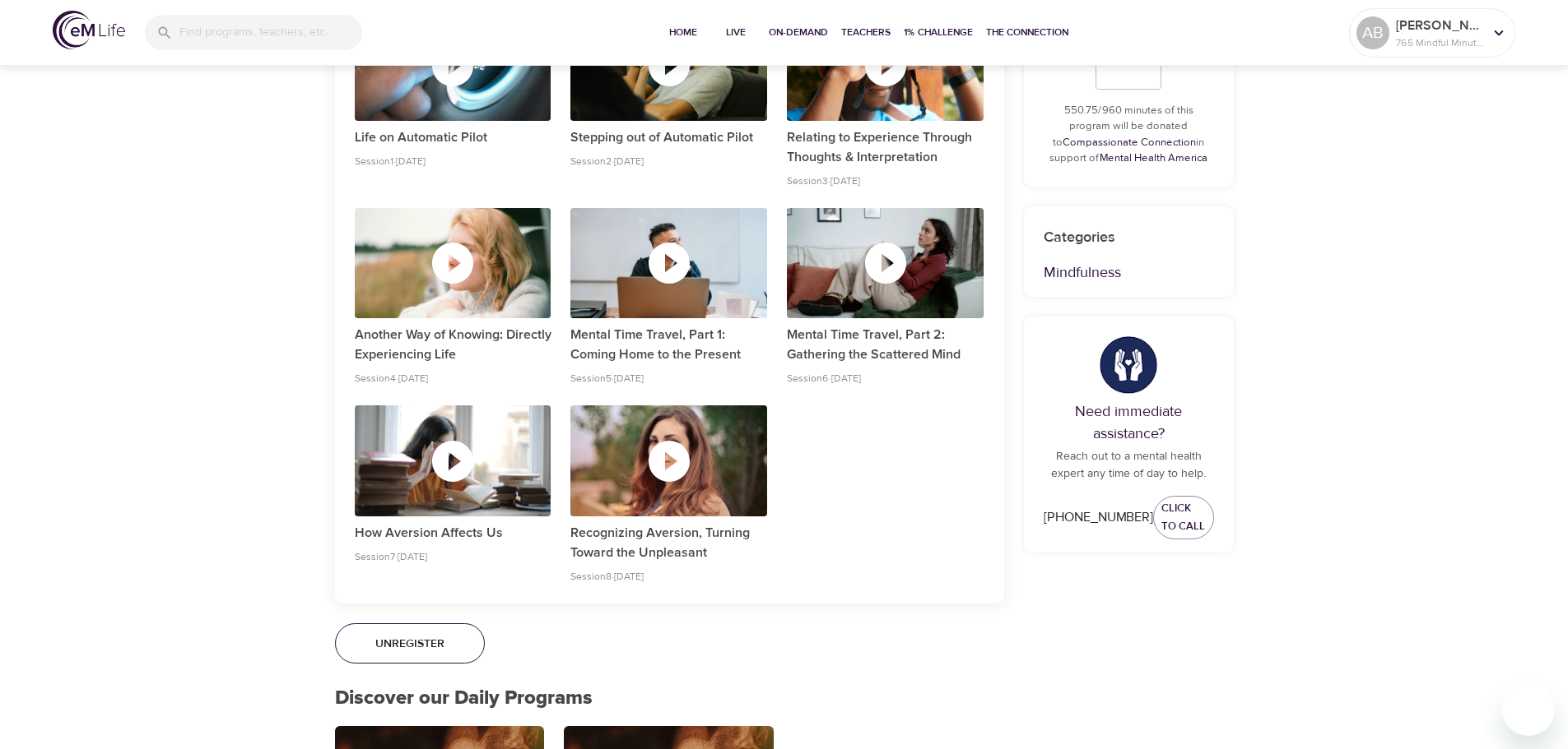
click at [667, 440] on icon "button" at bounding box center [669, 462] width 50 height 50
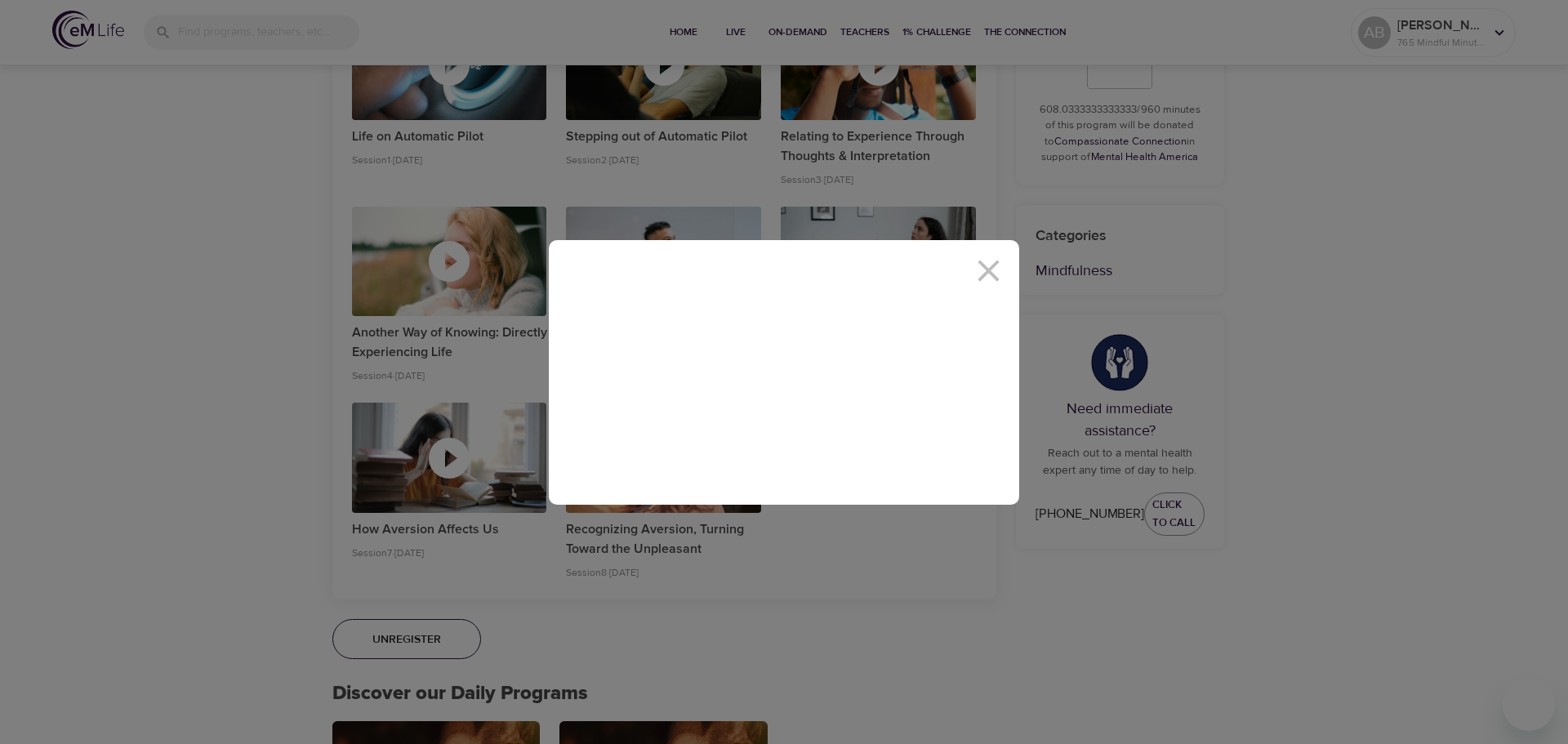
click at [994, 272] on icon at bounding box center [988, 271] width 36 height 36
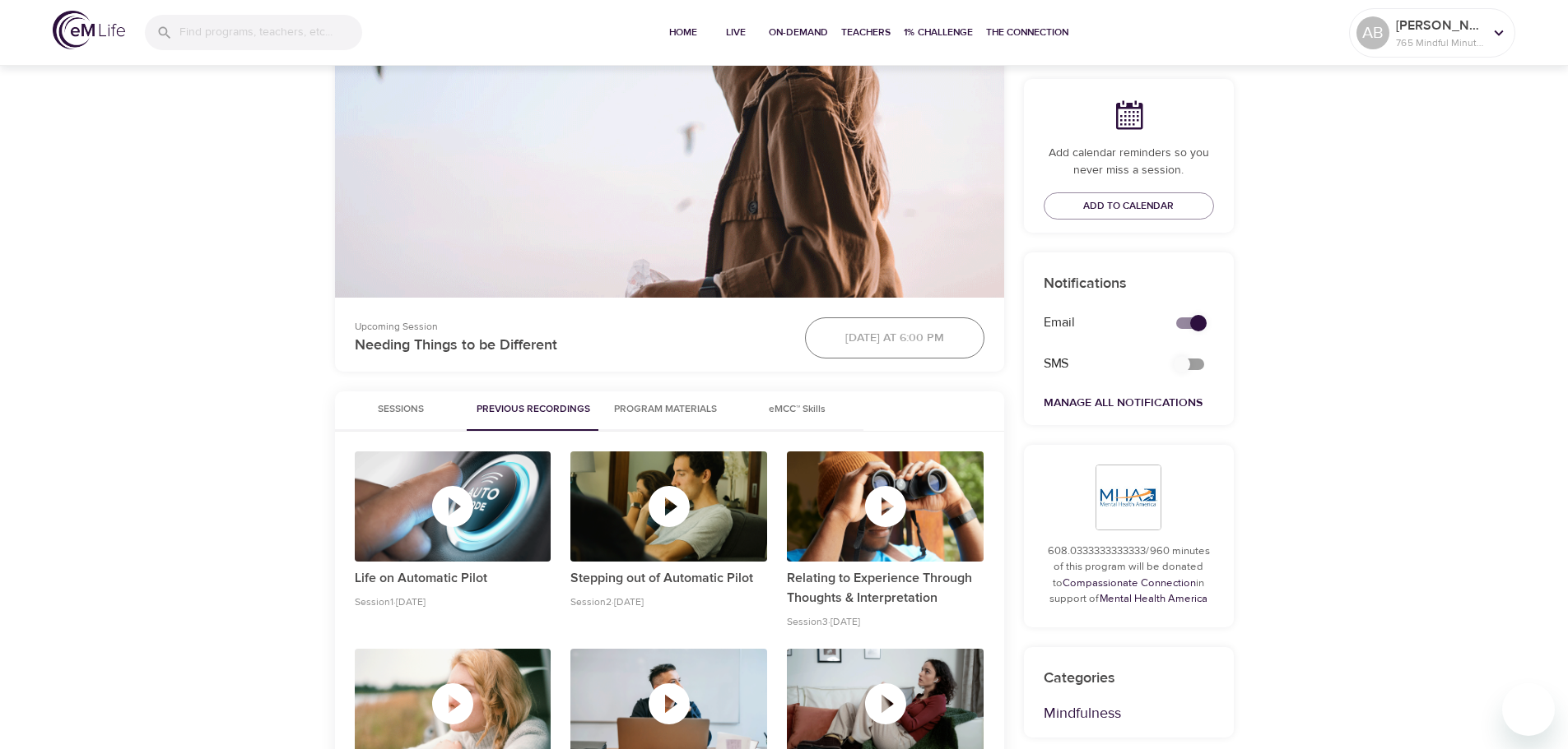
scroll to position [0, 0]
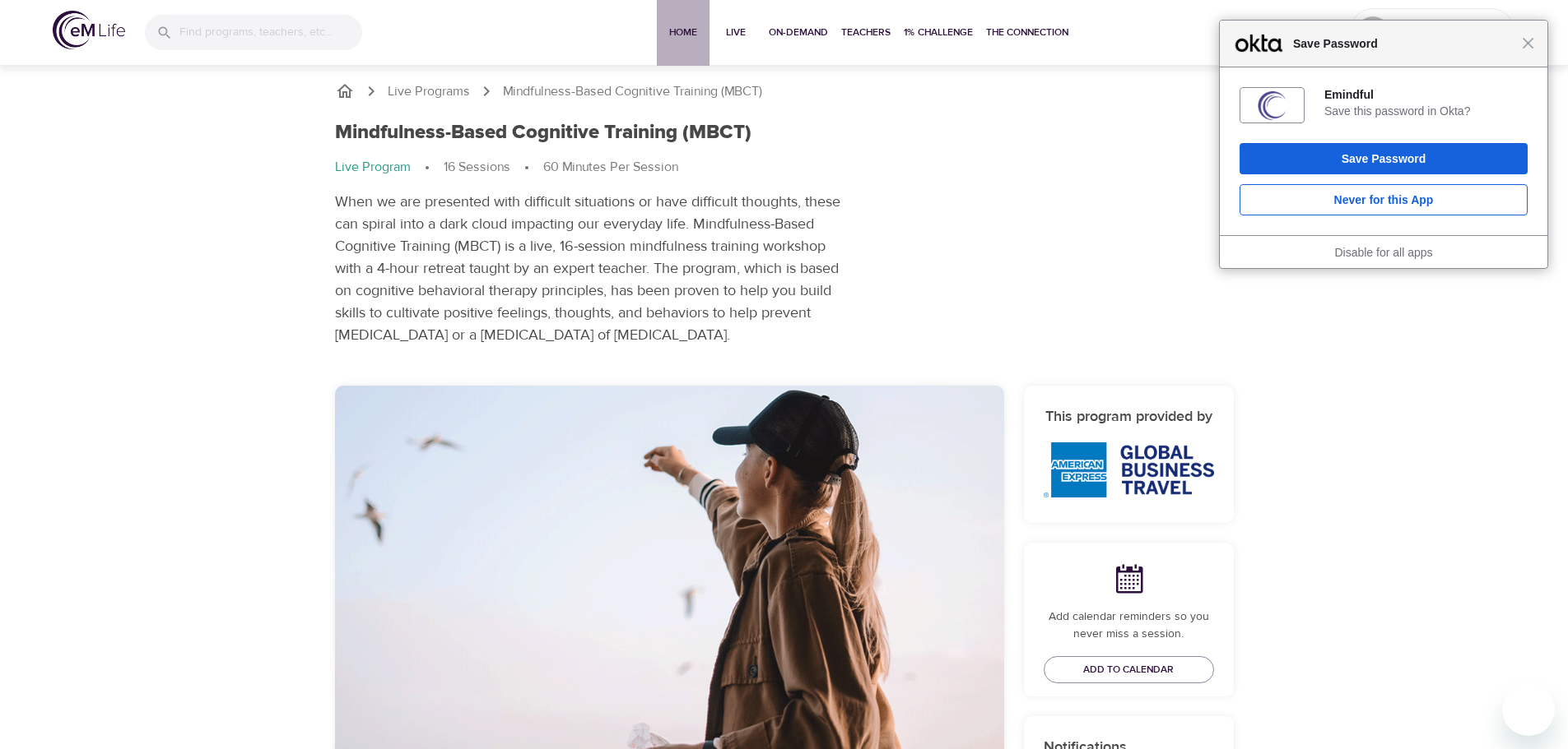
click at [663, 24] on span "Home" at bounding box center [683, 32] width 40 height 17
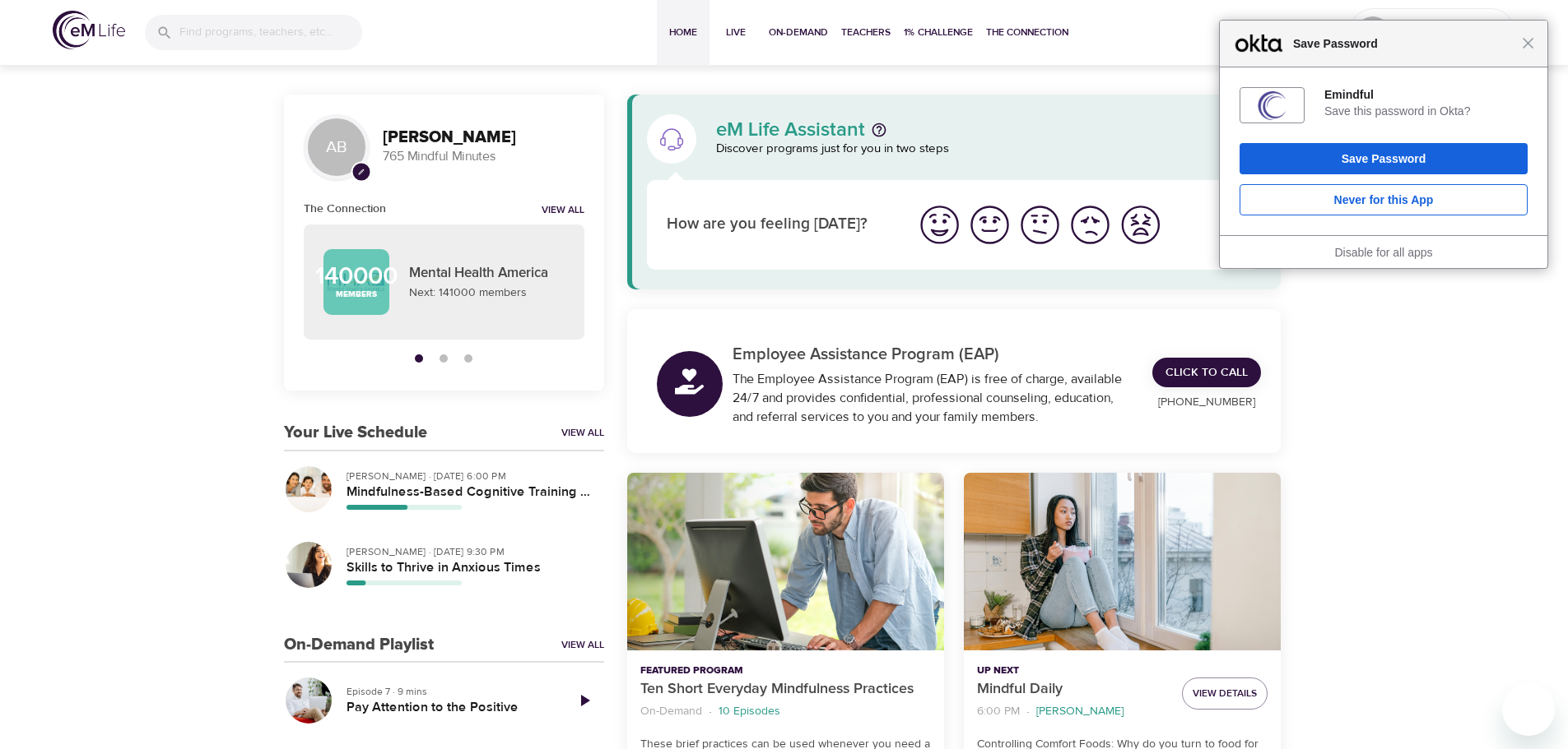
click at [1532, 51] on div "Close Save Password" at bounding box center [1383, 44] width 327 height 47
click at [1530, 55] on div "Close Save Password" at bounding box center [1383, 44] width 327 height 47
click at [1528, 46] on span "Close" at bounding box center [1527, 43] width 12 height 12
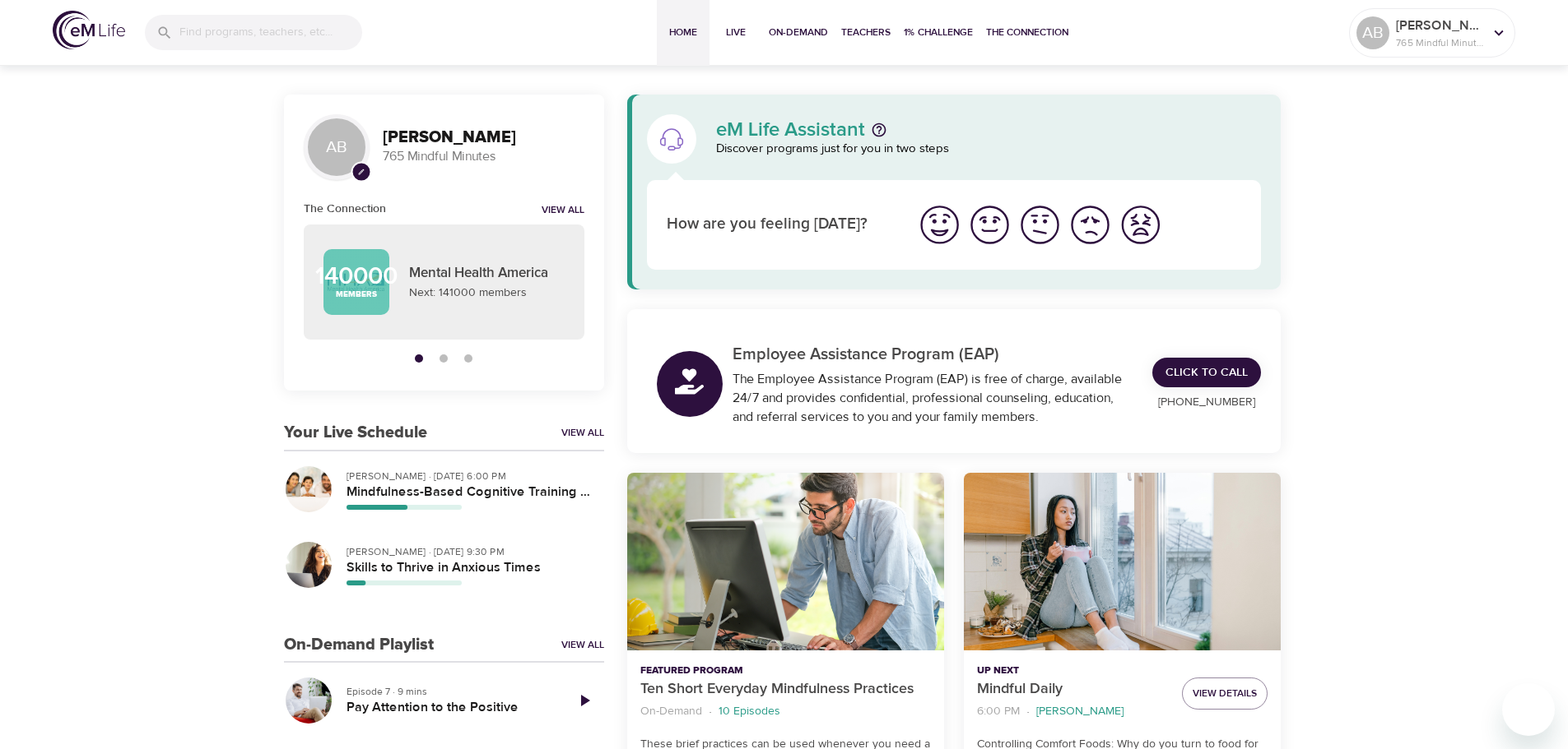
click at [1458, 39] on p "765 Mindful Minutes" at bounding box center [1439, 43] width 87 height 15
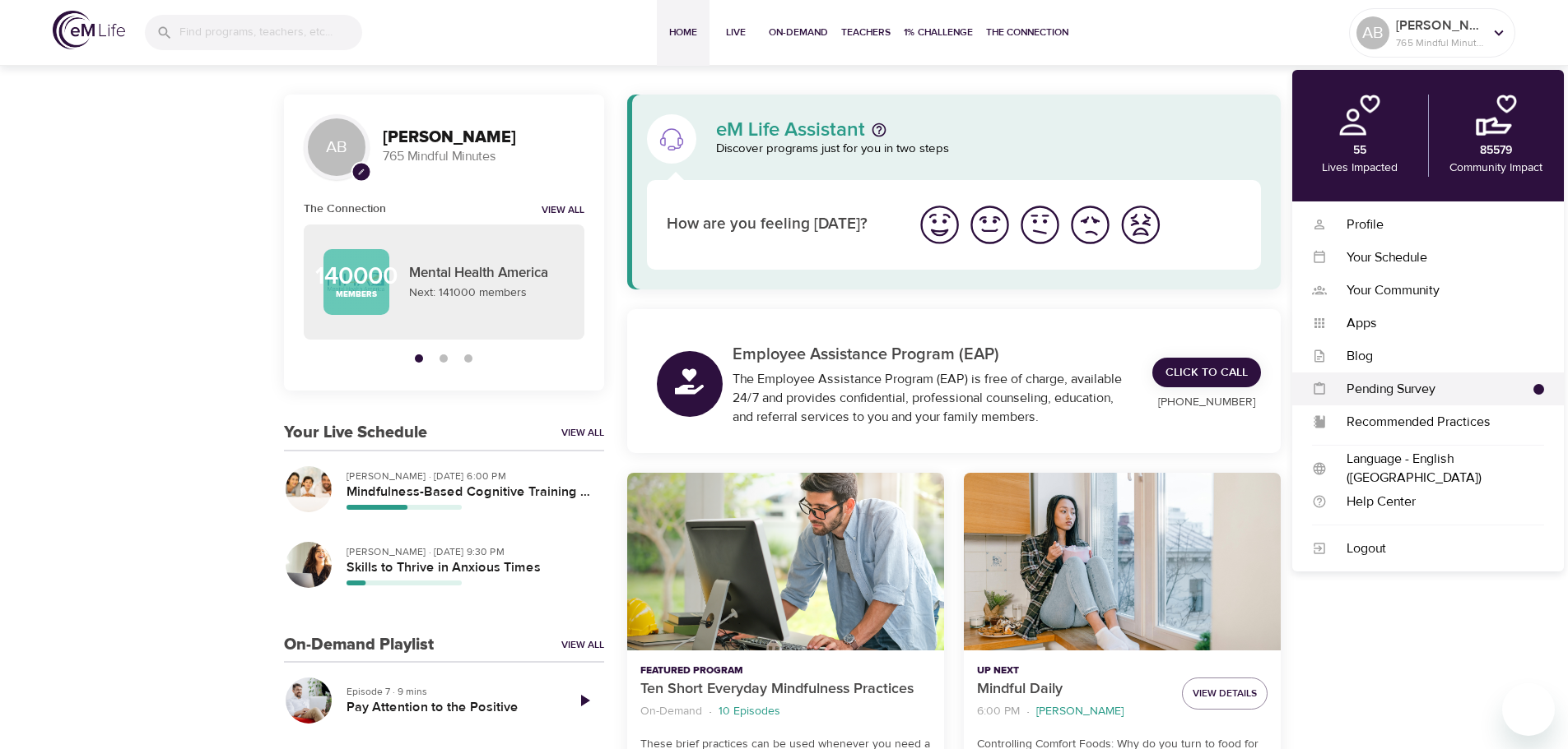
click at [1394, 375] on div "Pending Survey Pending Survey" at bounding box center [1427, 388] width 272 height 33
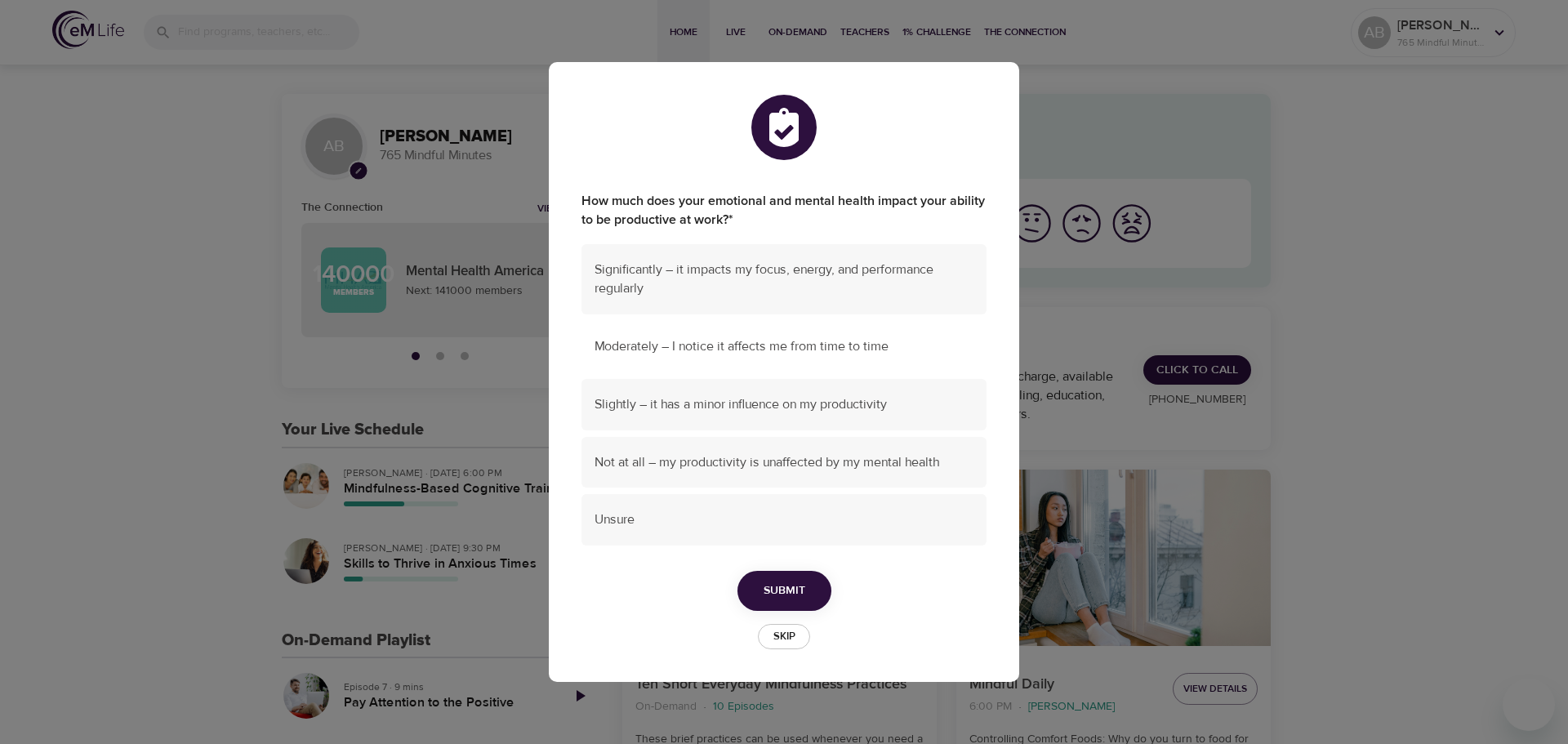
click at [912, 323] on div "Moderately – I notice it affects me from time to time" at bounding box center [784, 346] width 405 height 51
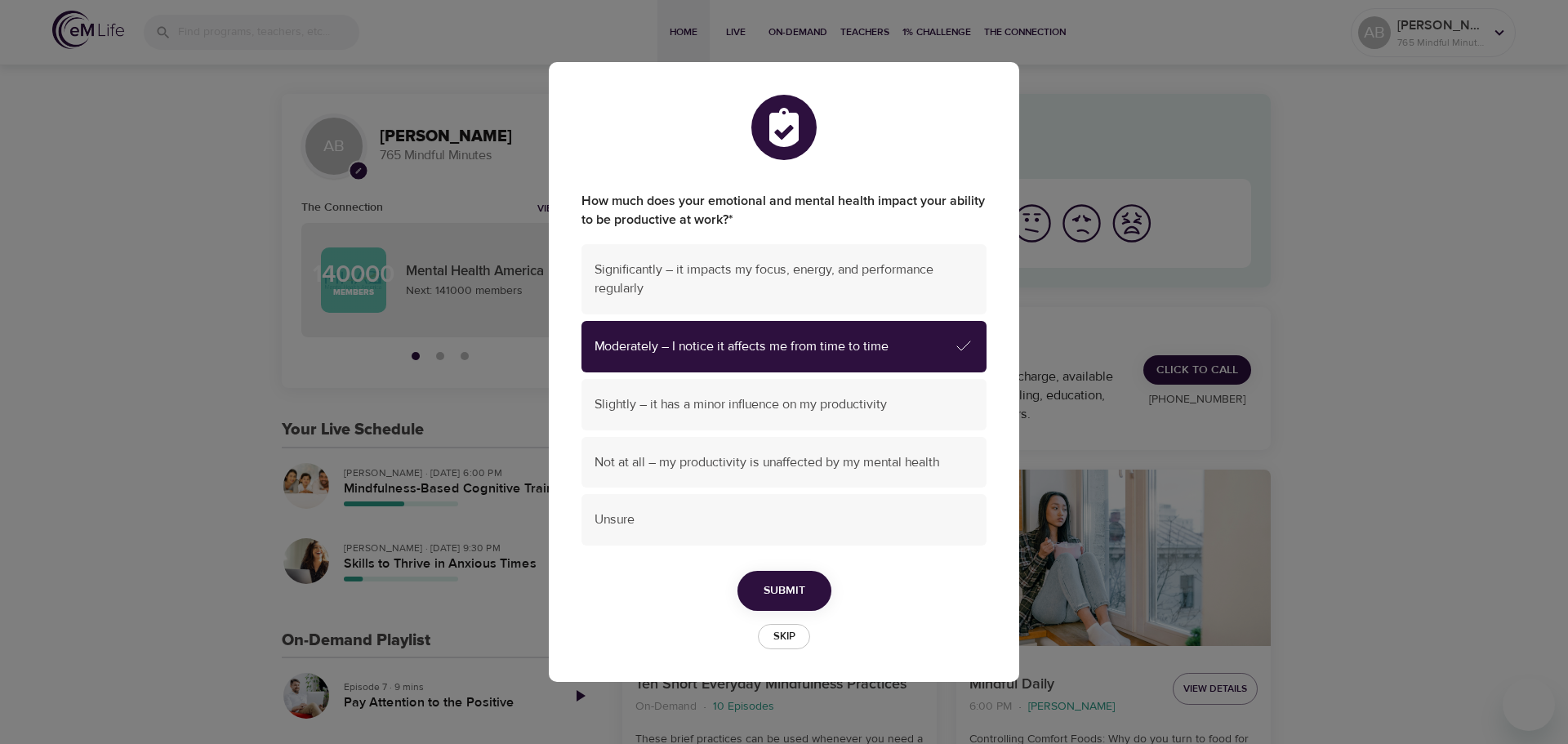
click at [796, 581] on span "Submit" at bounding box center [784, 590] width 41 height 21
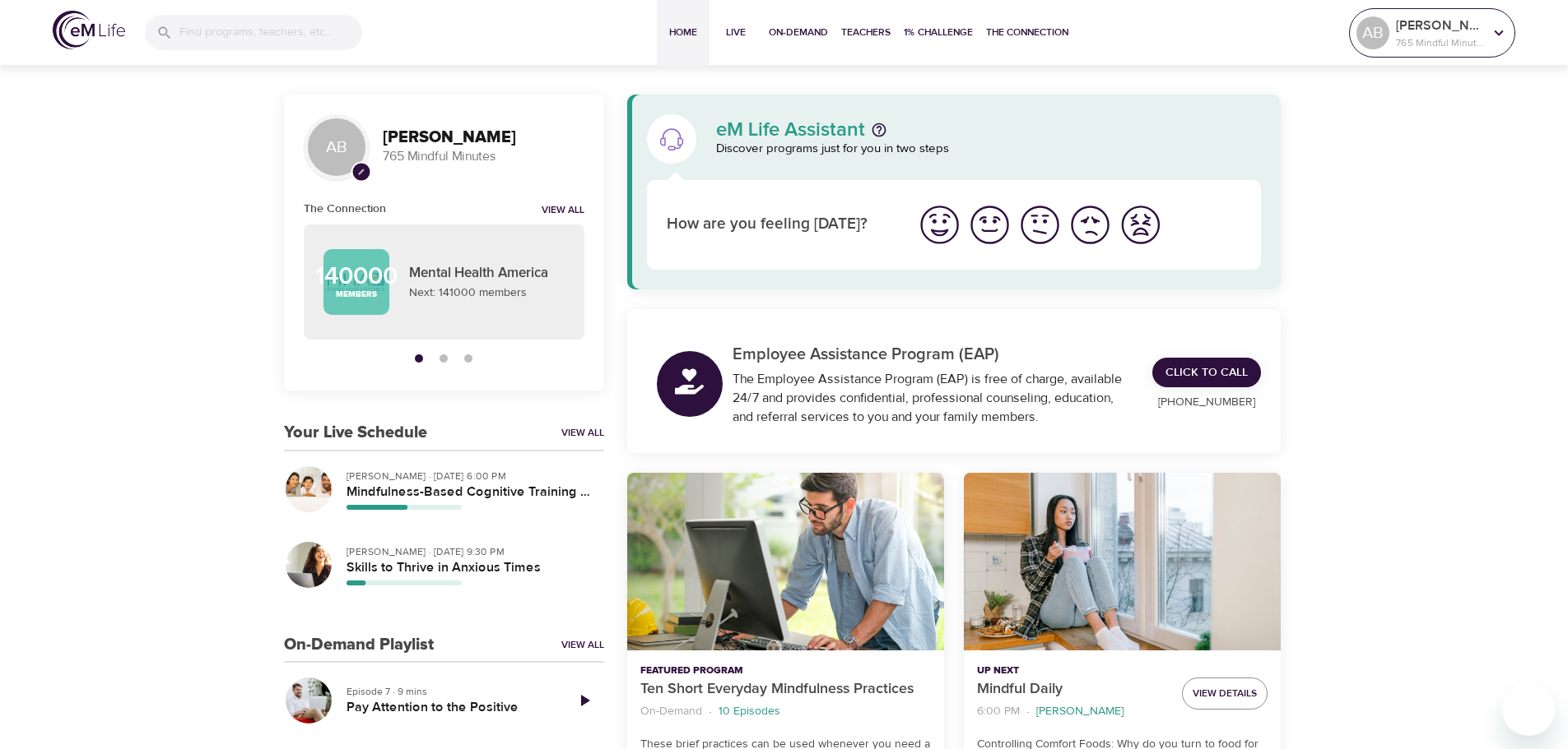
click at [1408, 29] on p "[PERSON_NAME]" at bounding box center [1439, 26] width 87 height 20
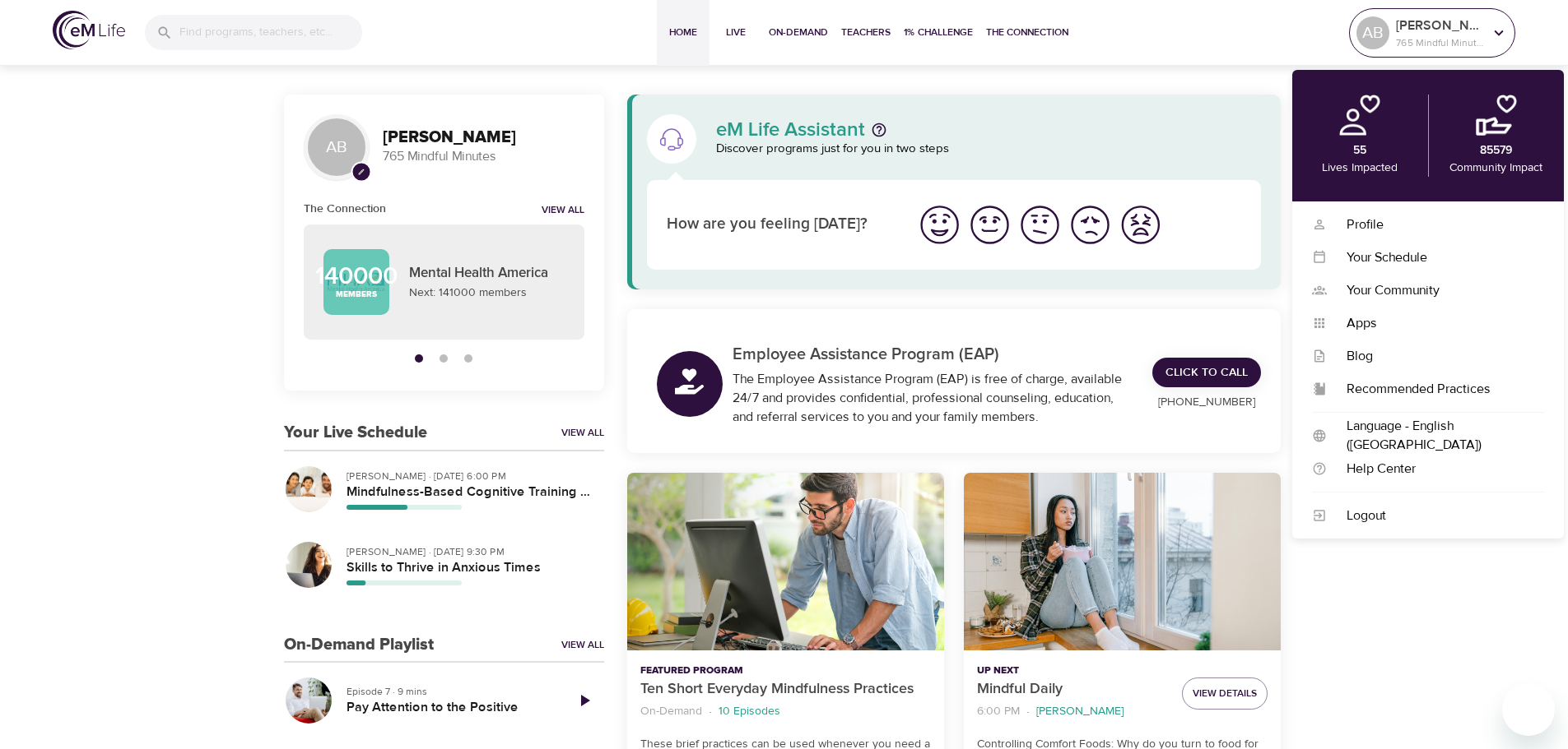
click at [1408, 29] on p "[PERSON_NAME]" at bounding box center [1439, 26] width 87 height 20
